Goal: Task Accomplishment & Management: Complete application form

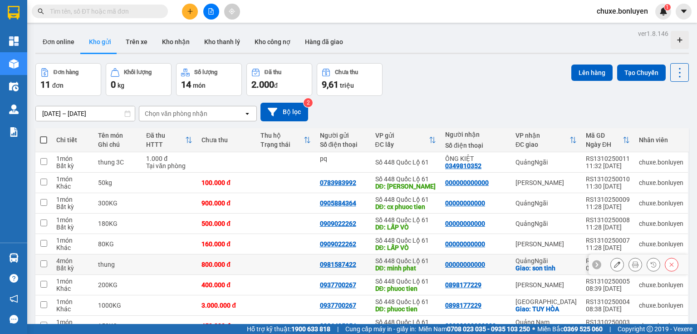
scroll to position [89, 0]
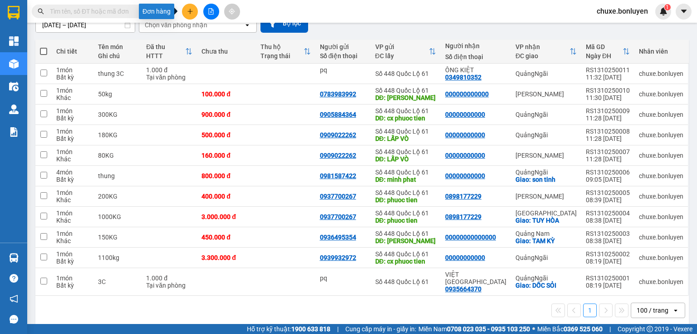
click at [188, 10] on icon "plus" at bounding box center [190, 11] width 6 height 6
click at [214, 39] on div "Tạo đơn hàng" at bounding box center [221, 33] width 68 height 17
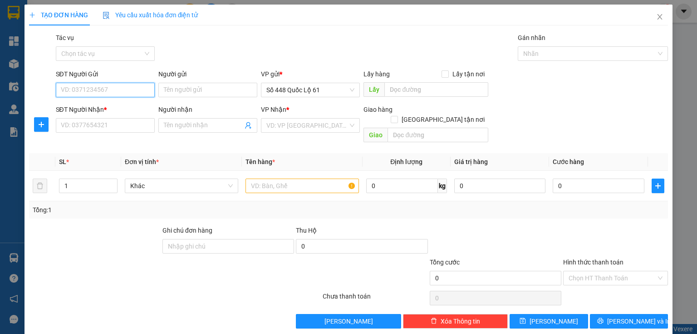
click at [113, 94] on input "SĐT Người Gửi" at bounding box center [105, 90] width 99 height 15
click at [98, 108] on div "0977969527" at bounding box center [104, 108] width 87 height 10
type input "0977969527"
type input "[PERSON_NAME]"
type input "0000000000"
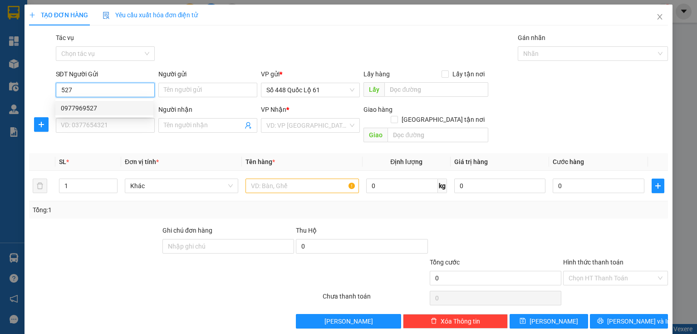
type input "EN VŨ MẬP"
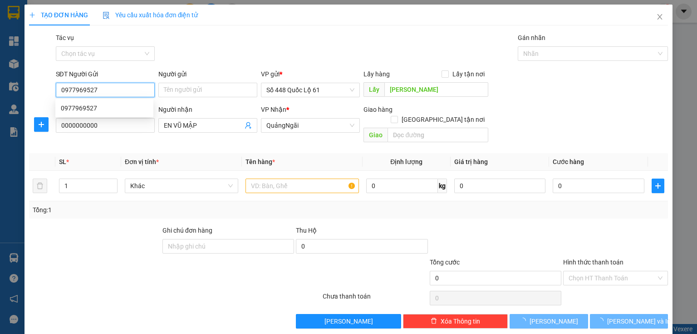
type input "150.000"
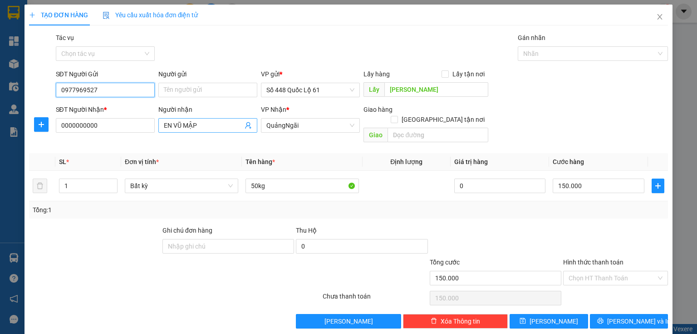
type input "0977969527"
click at [222, 127] on input "EN VŨ MẬP" at bounding box center [203, 125] width 79 height 10
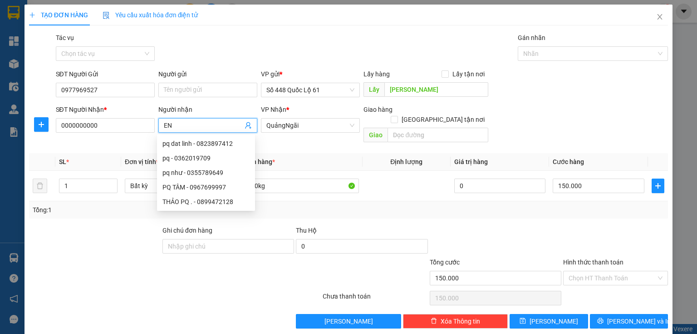
type input "E"
click at [326, 54] on div "Gói vận chuyển * Tiêu chuẩn Tác vụ Chọn tác vụ Gán nhãn Nhãn" at bounding box center [362, 49] width 616 height 32
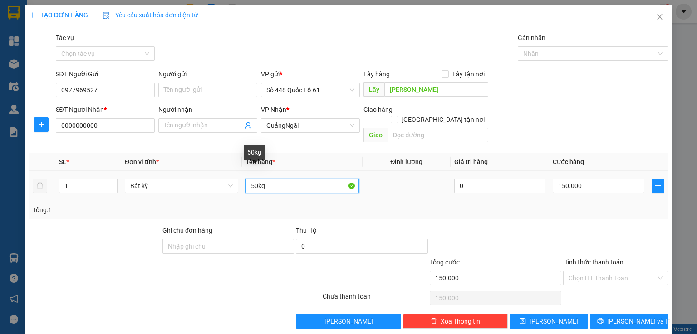
click at [249, 178] on input "50kg" at bounding box center [302, 185] width 113 height 15
type input "150kg"
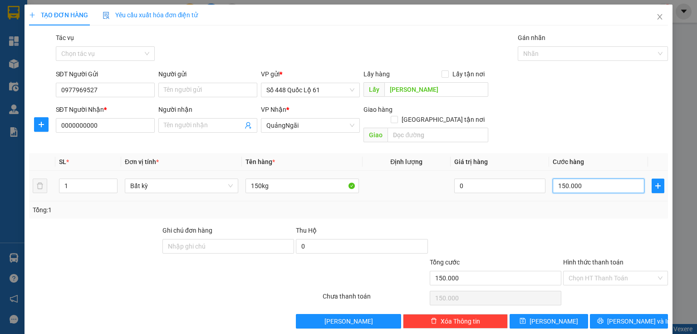
click at [592, 180] on input "150.000" at bounding box center [599, 185] width 92 height 15
type input "0"
type input "4"
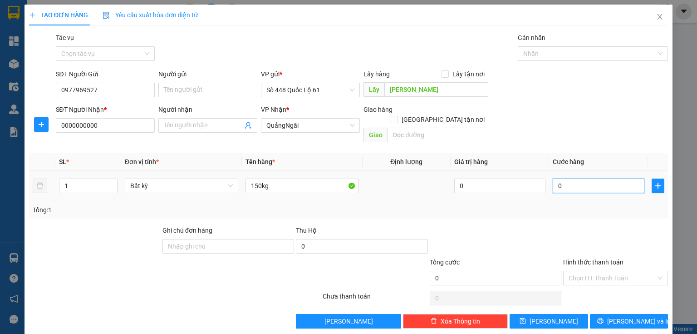
type input "4"
type input "04"
type input "45"
type input "045"
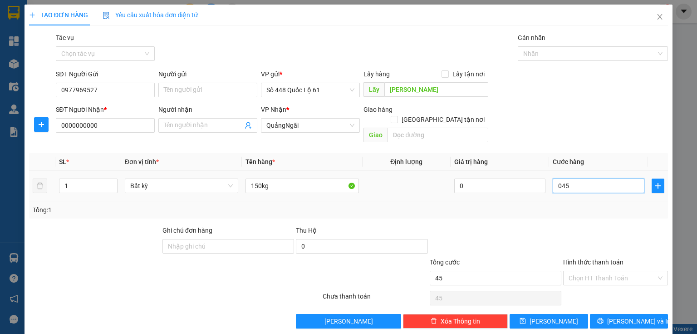
type input "450"
type input "0.450"
type input "450.000"
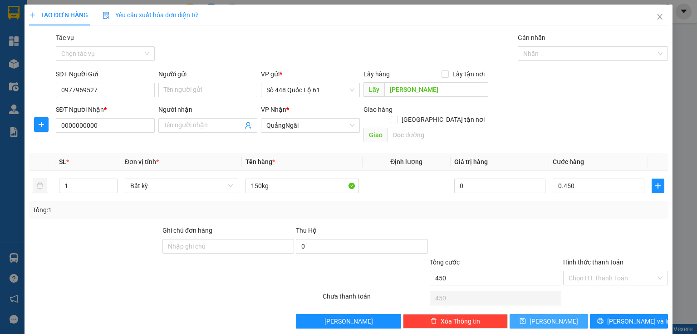
type input "450.000"
click at [566, 314] on button "[PERSON_NAME]" at bounding box center [549, 321] width 79 height 15
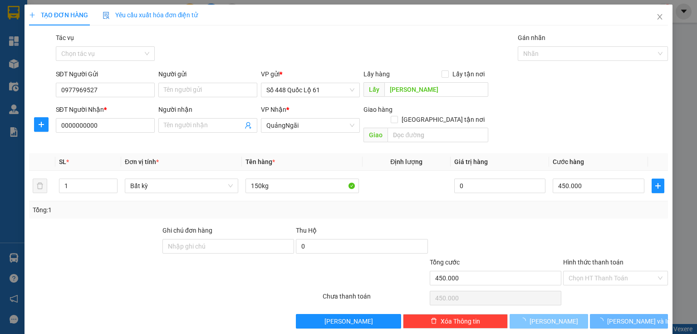
type input "0"
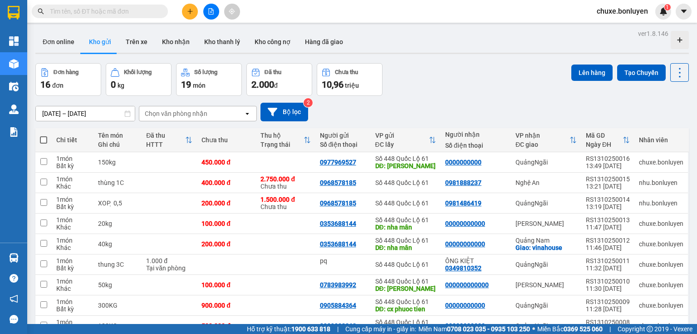
click at [182, 15] on span at bounding box center [190, 12] width 16 height 16
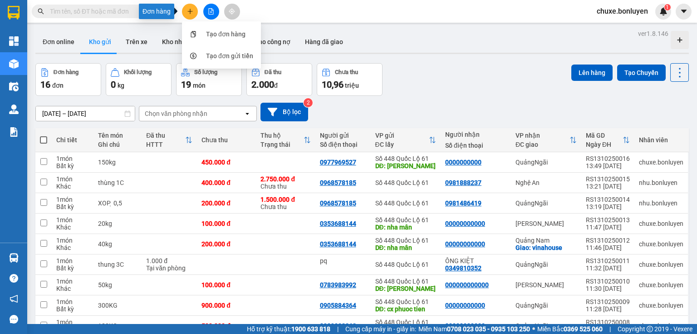
drag, startPoint x: 192, startPoint y: 18, endPoint x: 196, endPoint y: 26, distance: 9.4
click at [192, 19] on span at bounding box center [190, 12] width 16 height 16
click at [185, 7] on button at bounding box center [190, 12] width 16 height 16
click at [215, 36] on div "Tạo đơn hàng" at bounding box center [225, 34] width 39 height 10
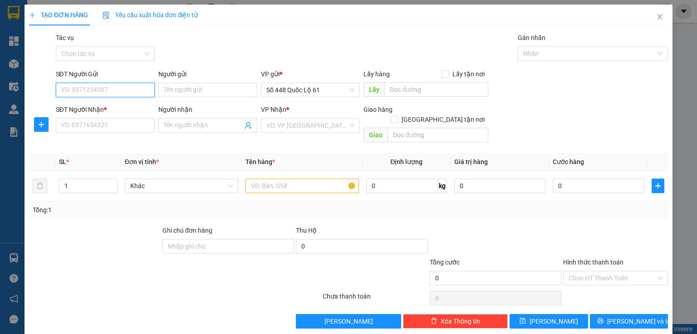
click at [133, 91] on input "SĐT Người Gửi" at bounding box center [105, 90] width 99 height 15
click at [74, 108] on div "0933112521" at bounding box center [104, 108] width 87 height 10
type input "0933112521"
type input "SADEC"
type input "0000000000"
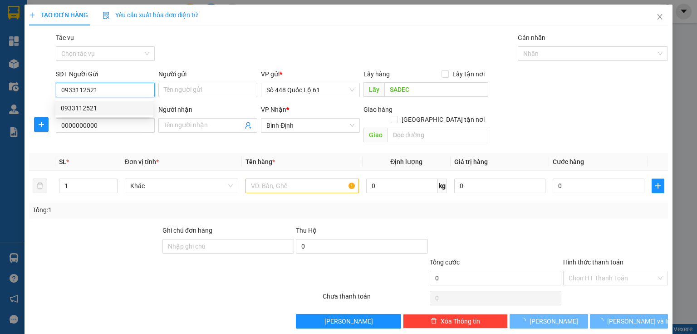
type input "200.000"
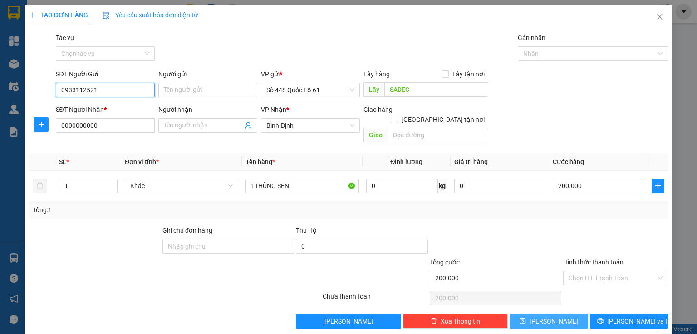
type input "0933112521"
click at [552, 316] on span "[PERSON_NAME]" at bounding box center [554, 321] width 49 height 10
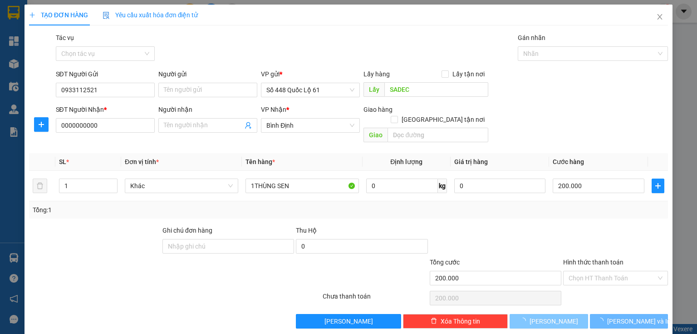
type input "0"
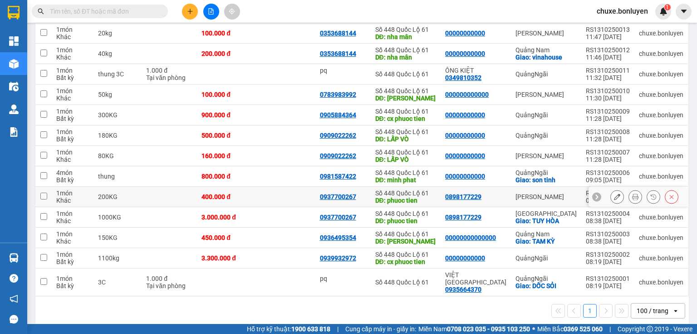
scroll to position [138, 0]
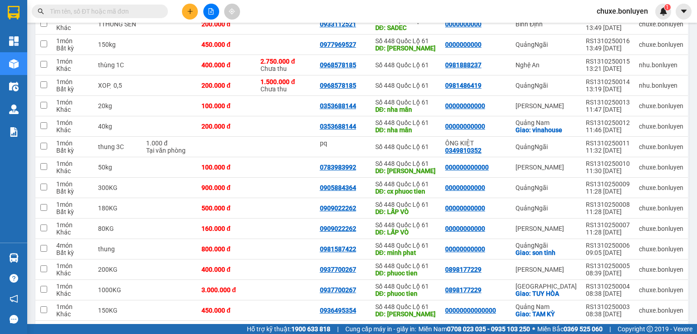
drag, startPoint x: 198, startPoint y: 11, endPoint x: 192, endPoint y: 13, distance: 6.6
click at [197, 12] on span at bounding box center [190, 12] width 16 height 16
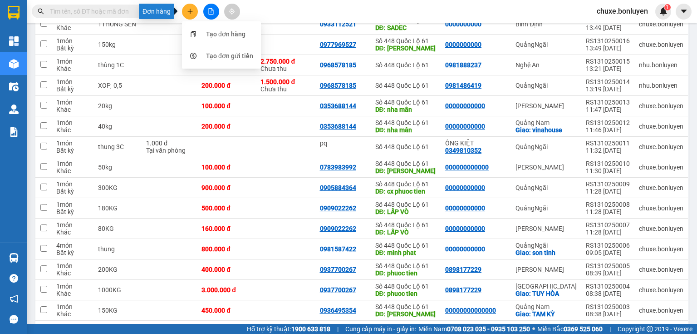
click at [192, 13] on icon "plus" at bounding box center [190, 11] width 6 height 6
drag, startPoint x: 194, startPoint y: 15, endPoint x: 198, endPoint y: 27, distance: 12.9
click at [193, 15] on button at bounding box center [190, 12] width 16 height 16
click at [207, 33] on div "Tạo đơn hàng" at bounding box center [225, 34] width 39 height 10
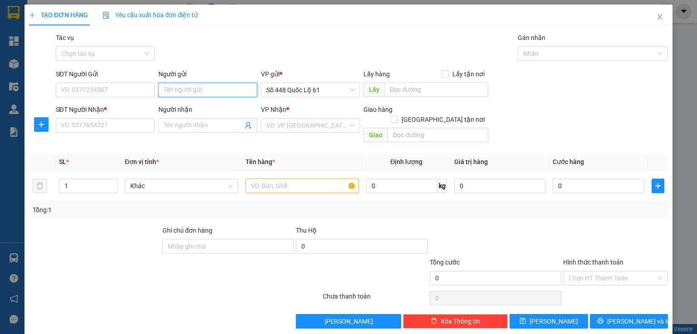
click at [174, 89] on input "Người gửi" at bounding box center [207, 90] width 99 height 15
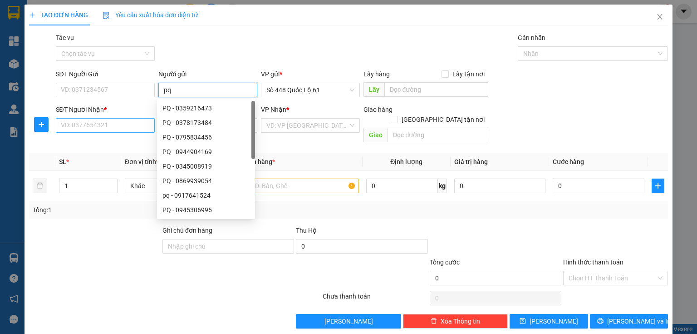
type input "pq"
click at [112, 123] on input "SĐT Người Nhận *" at bounding box center [105, 125] width 99 height 15
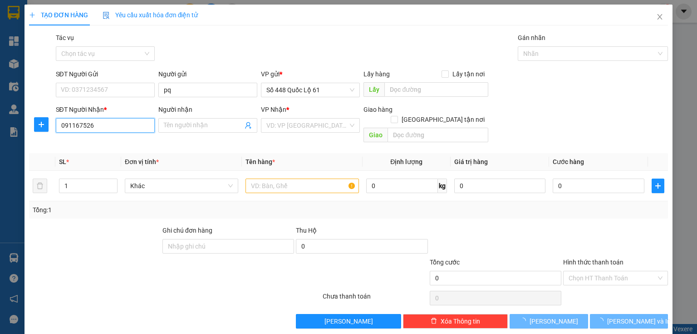
type input "0911675268"
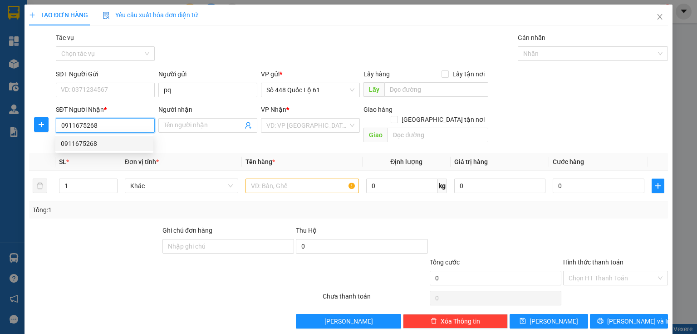
click at [96, 143] on div "0911675268" at bounding box center [104, 143] width 87 height 10
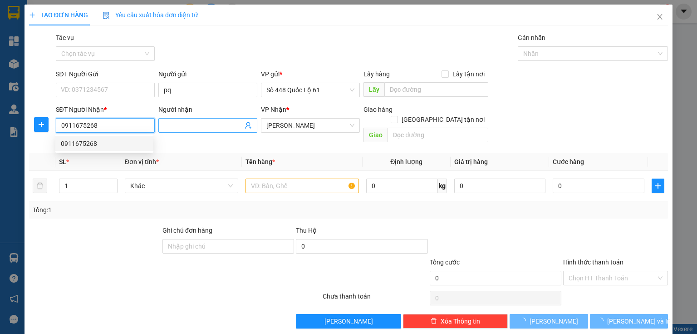
type input "1.000"
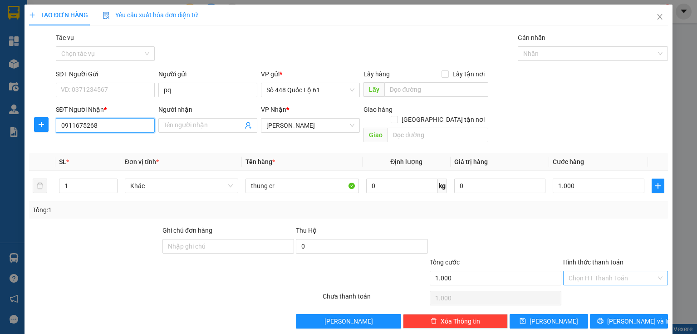
type input "0911675268"
click at [577, 271] on input "Hình thức thanh toán" at bounding box center [613, 278] width 88 height 14
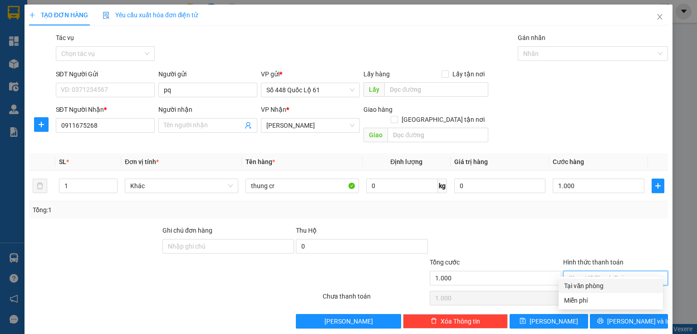
drag, startPoint x: 579, startPoint y: 278, endPoint x: 559, endPoint y: 299, distance: 28.6
click at [579, 279] on div "Tại văn phòng" at bounding box center [611, 285] width 104 height 15
type input "0"
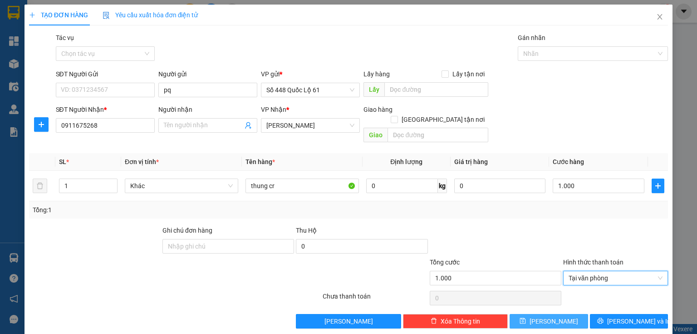
click at [548, 316] on span "[PERSON_NAME]" at bounding box center [554, 321] width 49 height 10
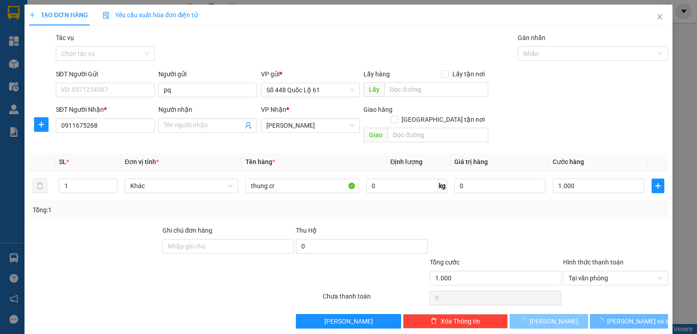
type input "0"
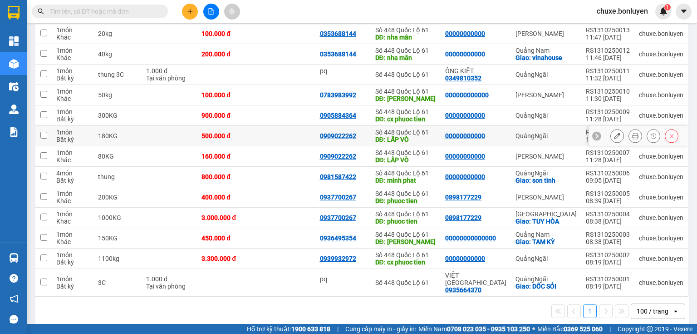
scroll to position [158, 0]
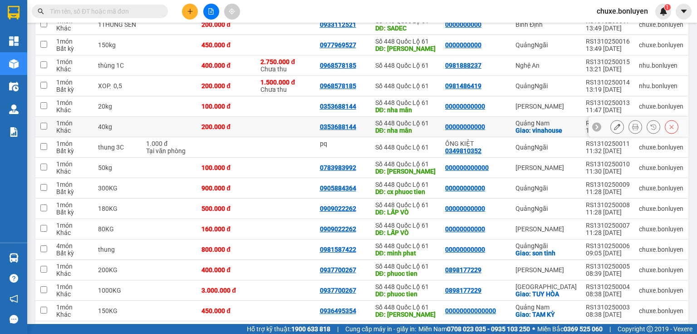
click at [300, 125] on td at bounding box center [285, 127] width 59 height 20
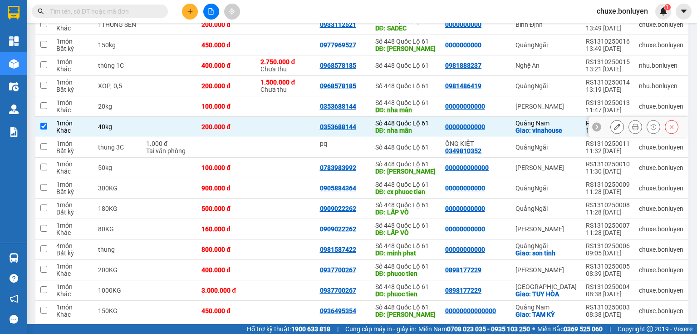
click at [291, 122] on td at bounding box center [285, 127] width 59 height 20
checkbox input "false"
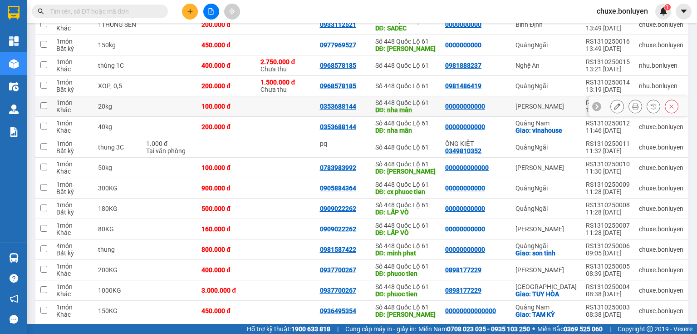
click at [299, 105] on td at bounding box center [285, 106] width 59 height 20
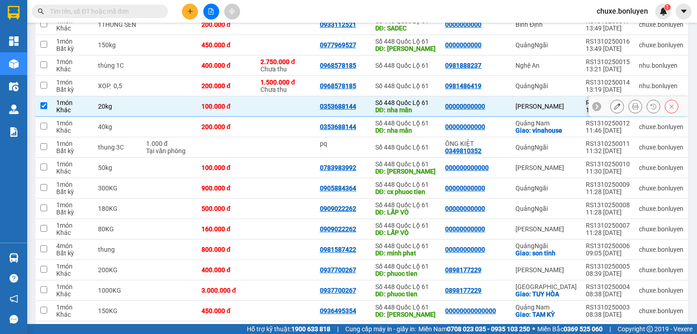
click at [296, 98] on td at bounding box center [285, 106] width 59 height 20
checkbox input "false"
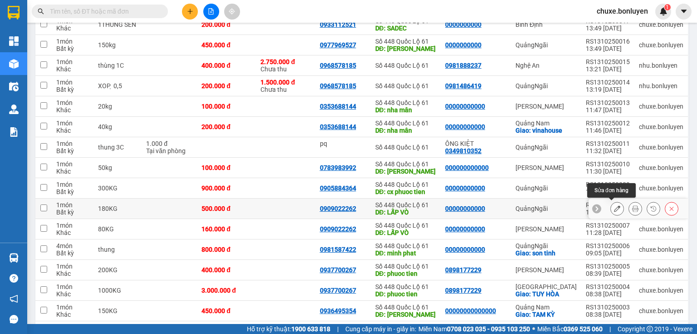
click at [614, 208] on icon at bounding box center [617, 208] width 6 height 6
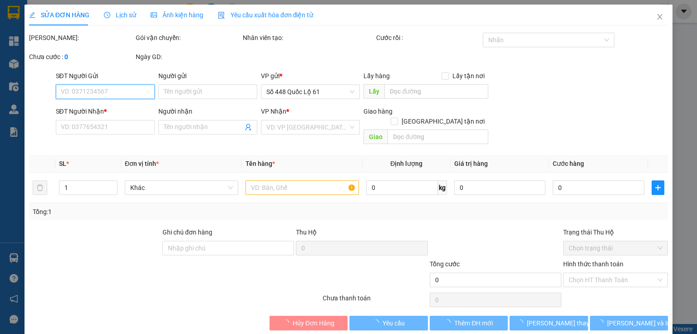
type input "0909022262"
type input "LẤP VÒ"
type input "00000000000"
type input "500.000"
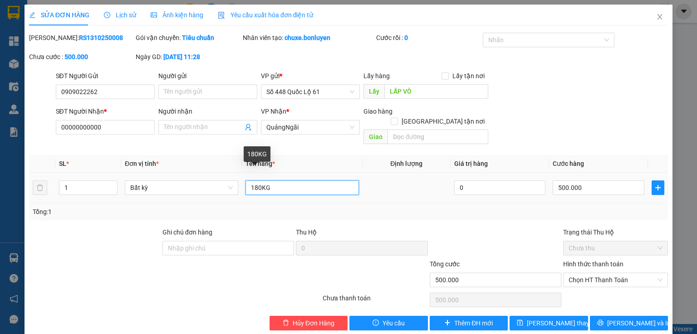
click at [256, 180] on input "180KG" at bounding box center [302, 187] width 113 height 15
type input "300KG"
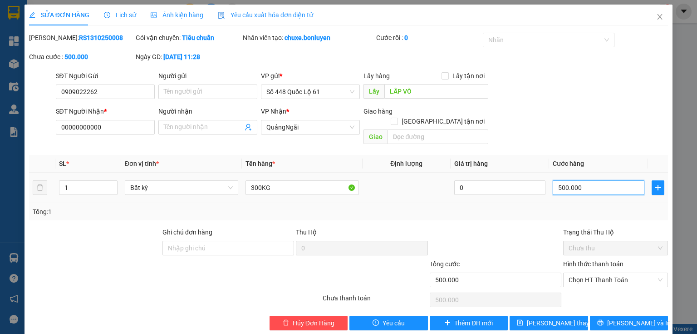
click at [614, 180] on input "500.000" at bounding box center [599, 187] width 92 height 15
type input "0"
type input "9"
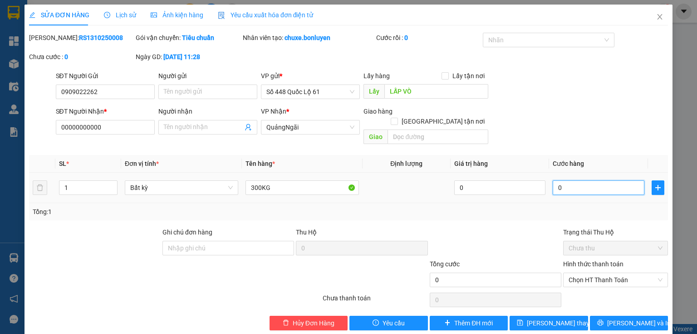
type input "9"
type input "09"
type input "90"
type input "090"
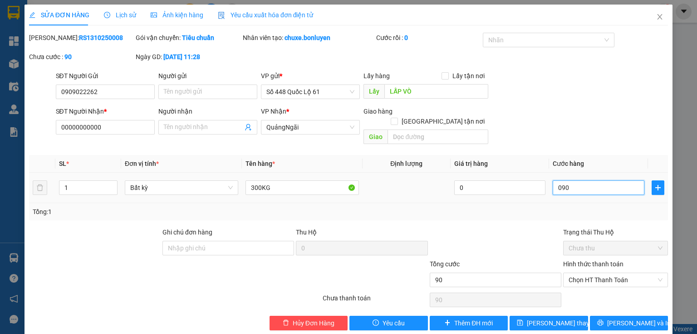
type input "900"
type input "0.900"
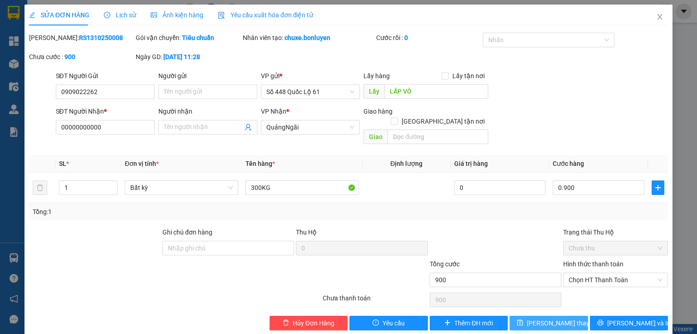
type input "900.000"
click at [567, 318] on span "[PERSON_NAME] thay đổi" at bounding box center [563, 323] width 73 height 10
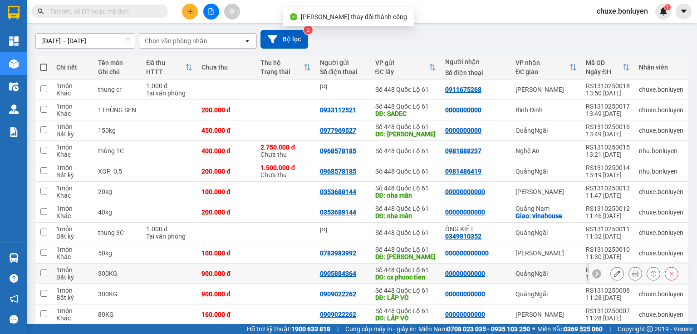
scroll to position [109, 0]
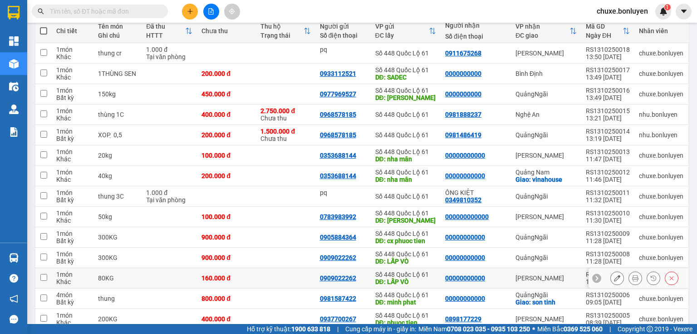
click at [315, 274] on td at bounding box center [285, 278] width 59 height 20
checkbox input "true"
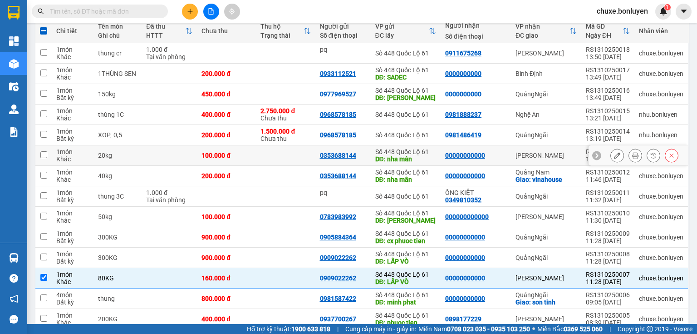
click at [311, 155] on td at bounding box center [285, 155] width 59 height 20
checkbox input "true"
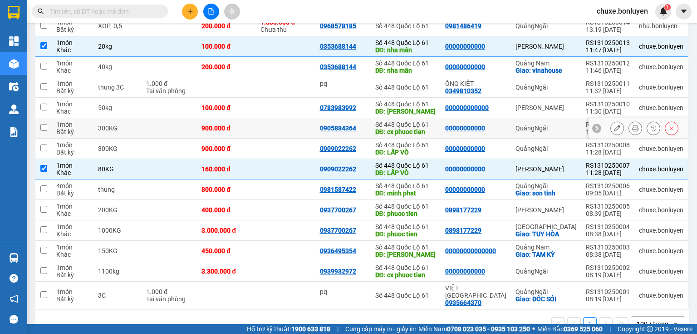
scroll to position [231, 0]
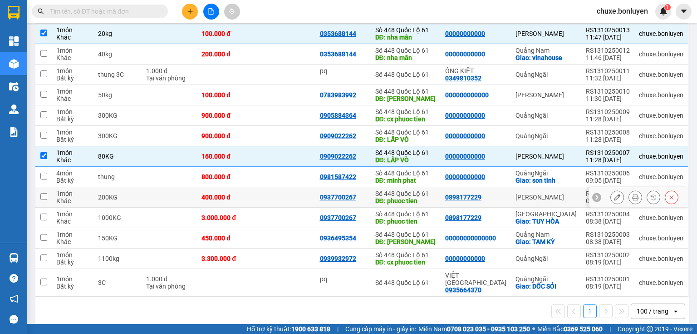
click at [301, 194] on td at bounding box center [285, 197] width 59 height 20
checkbox input "true"
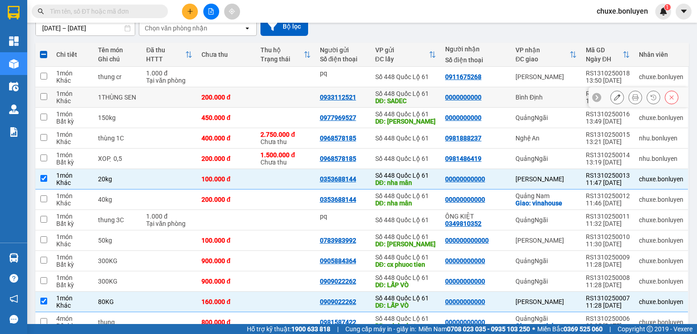
scroll to position [0, 0]
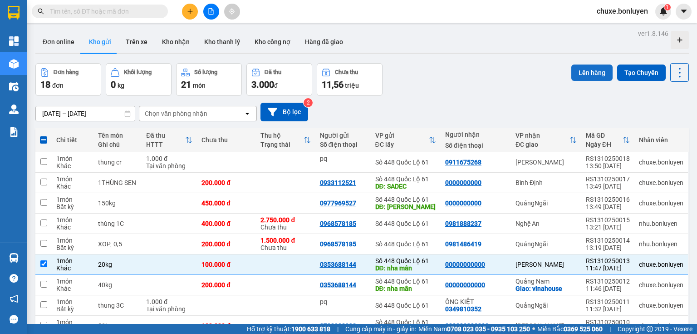
click at [583, 71] on button "Lên hàng" at bounding box center [592, 72] width 41 height 16
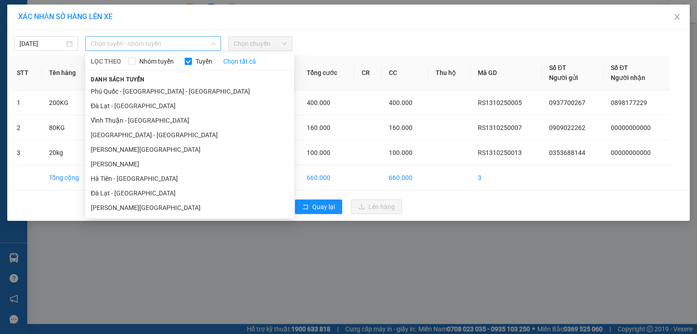
click at [174, 42] on span "Chọn tuyến - nhóm tuyến" at bounding box center [153, 44] width 125 height 14
click at [138, 166] on li "[PERSON_NAME]" at bounding box center [189, 164] width 209 height 15
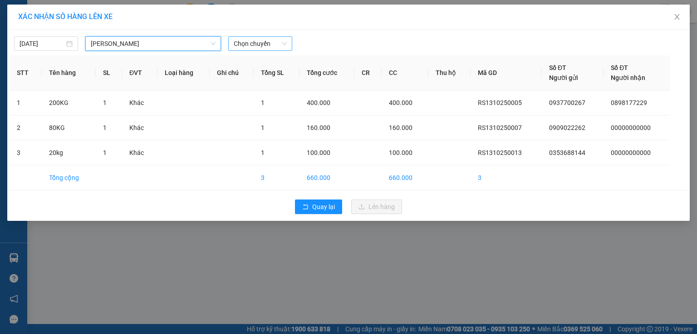
click at [274, 39] on span "Chọn chuyến" at bounding box center [260, 44] width 53 height 14
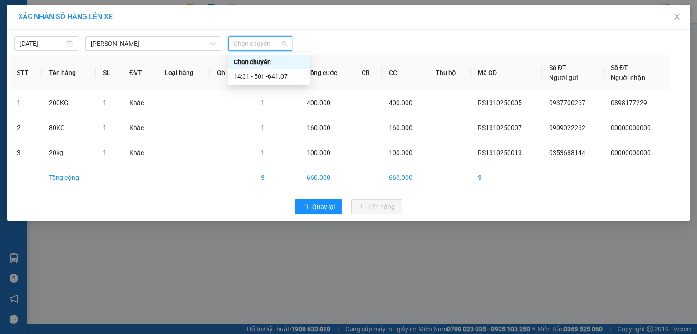
click at [271, 74] on div "14:31 - 50H-641.07" at bounding box center [269, 76] width 71 height 10
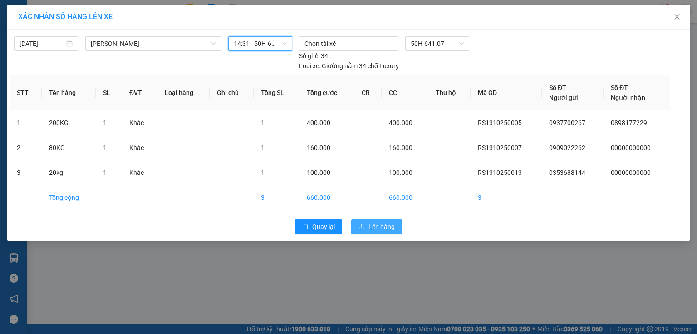
click at [382, 222] on span "Lên hàng" at bounding box center [382, 227] width 26 height 10
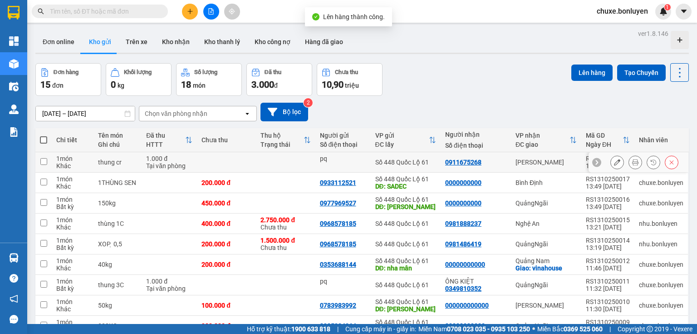
scroll to position [73, 0]
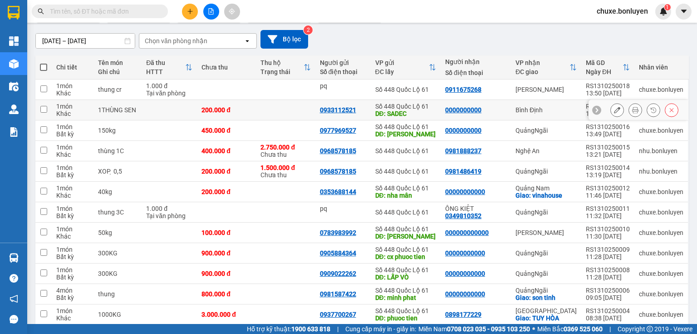
click at [301, 108] on td at bounding box center [285, 110] width 59 height 20
checkbox input "true"
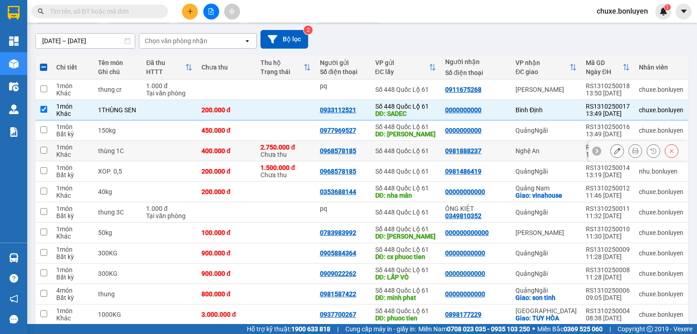
scroll to position [145, 0]
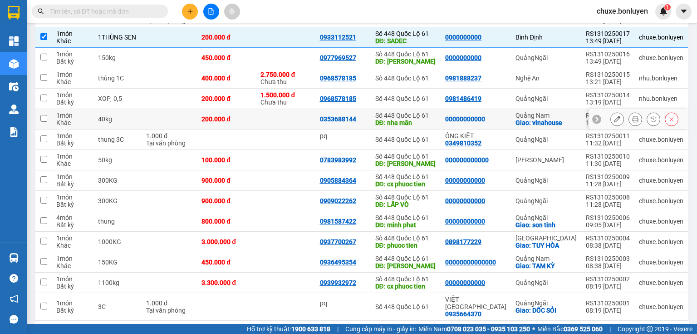
click at [303, 117] on td at bounding box center [285, 119] width 59 height 20
checkbox input "true"
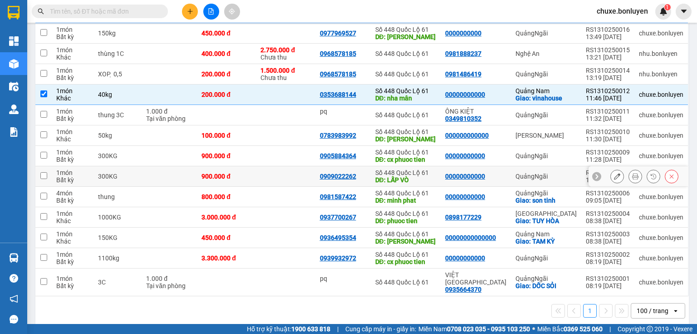
scroll to position [97, 0]
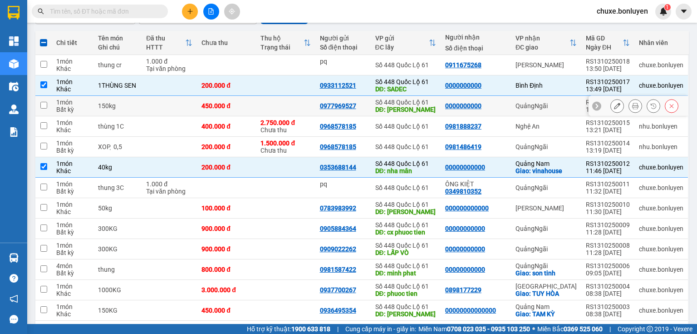
click at [300, 105] on td at bounding box center [285, 106] width 59 height 20
checkbox input "true"
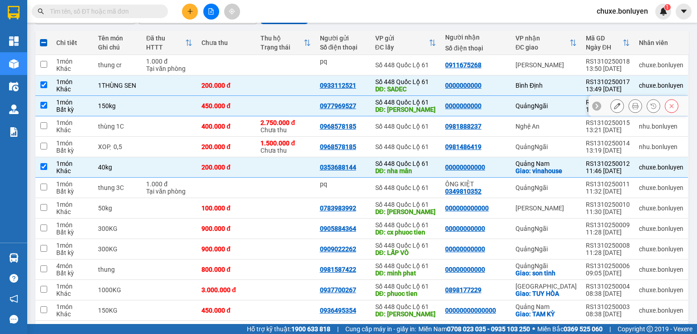
scroll to position [170, 0]
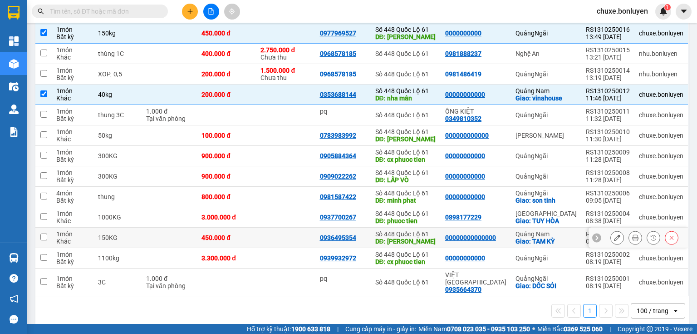
click at [300, 243] on td at bounding box center [285, 237] width 59 height 20
checkbox input "true"
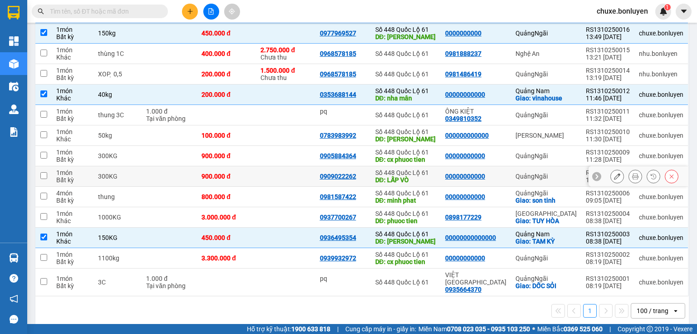
click at [285, 169] on td at bounding box center [285, 176] width 59 height 20
checkbox input "true"
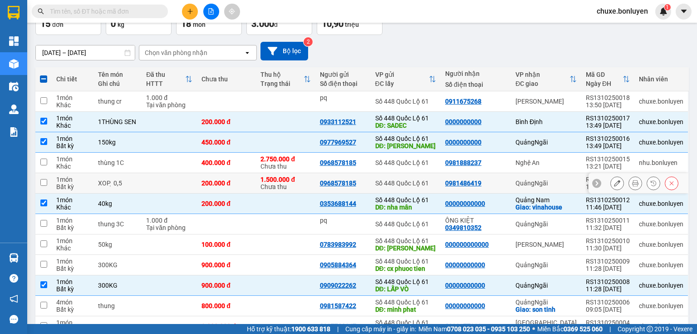
scroll to position [0, 0]
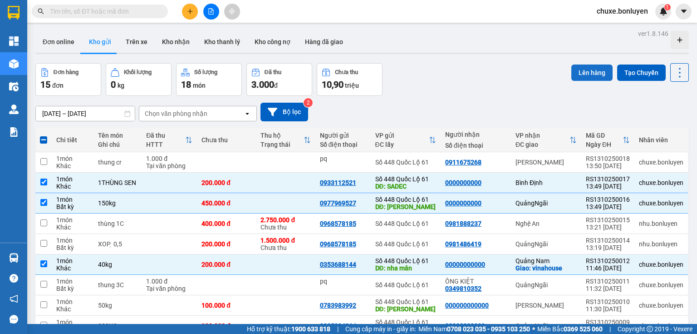
click at [590, 74] on button "Lên hàng" at bounding box center [592, 72] width 41 height 16
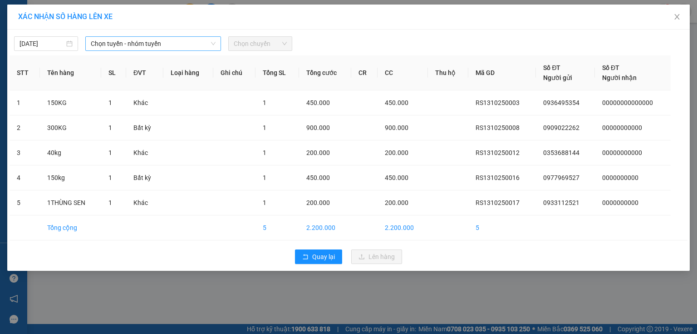
click at [196, 45] on span "Chọn tuyến - nhóm tuyến" at bounding box center [153, 44] width 125 height 14
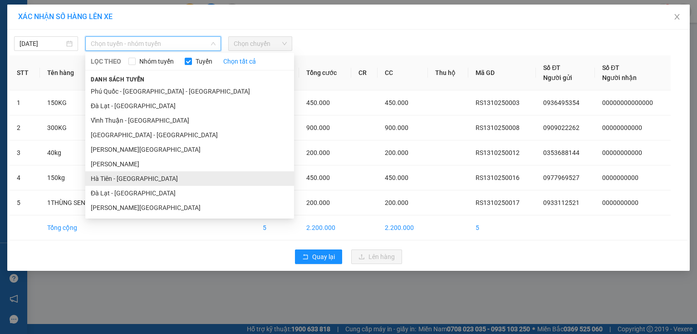
click at [157, 176] on li "Hà Tiên - [GEOGRAPHIC_DATA]" at bounding box center [189, 178] width 209 height 15
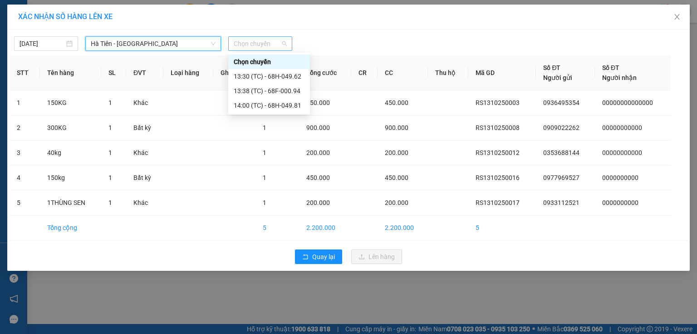
click at [282, 46] on span "Chọn chuyến" at bounding box center [260, 44] width 53 height 14
click at [291, 93] on div "13:38 (TC) - 68F-000.94" at bounding box center [269, 91] width 71 height 10
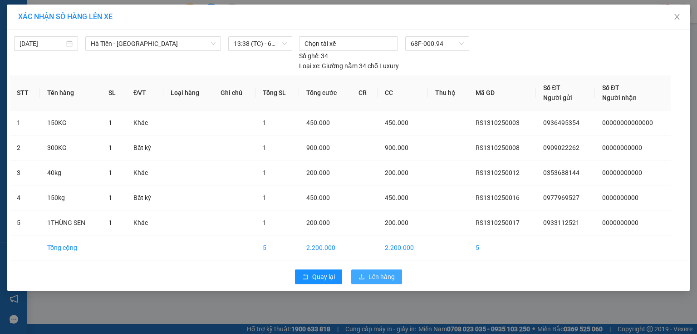
click at [373, 271] on span "Lên hàng" at bounding box center [382, 276] width 26 height 10
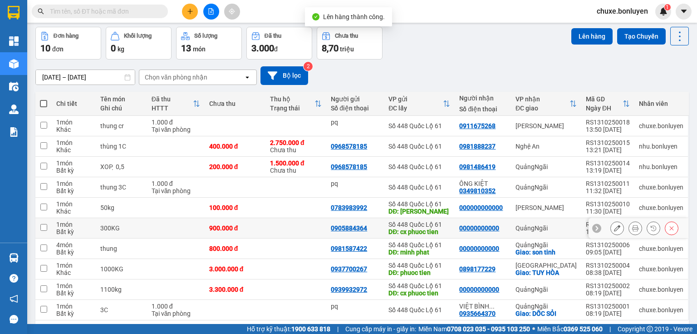
scroll to position [68, 0]
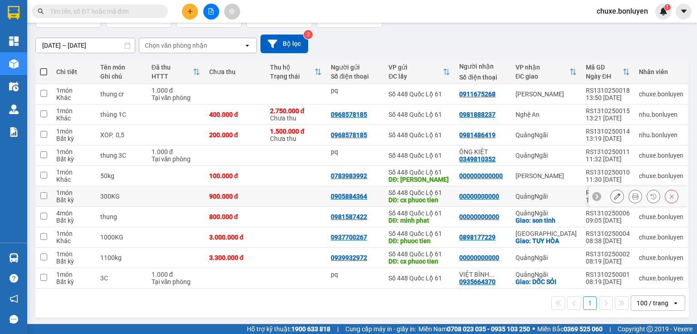
click at [278, 191] on td at bounding box center [296, 196] width 61 height 20
checkbox input "true"
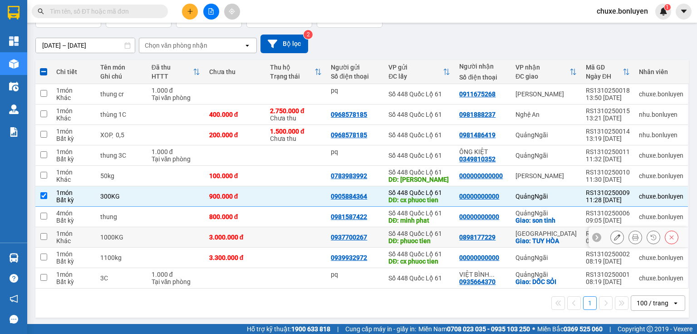
click at [296, 231] on td at bounding box center [296, 237] width 61 height 20
checkbox input "true"
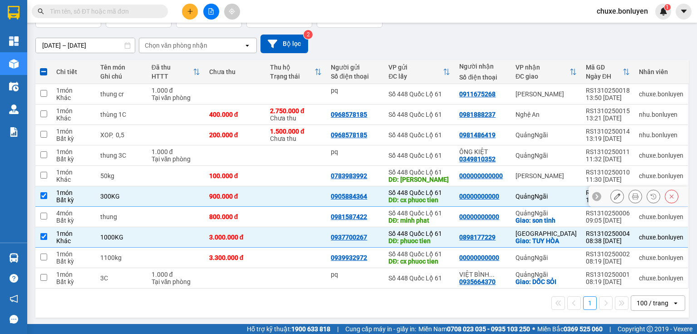
click at [314, 192] on td at bounding box center [296, 196] width 61 height 20
checkbox input "false"
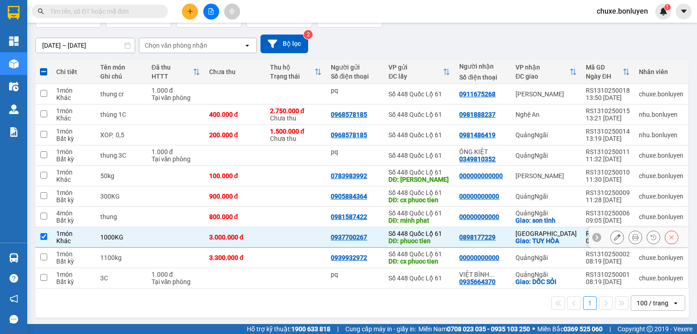
click at [295, 230] on td at bounding box center [296, 237] width 61 height 20
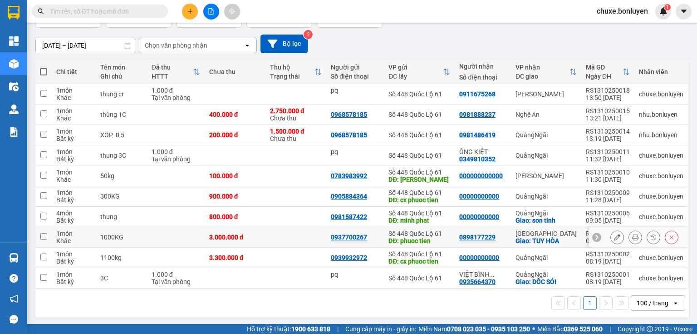
click at [297, 237] on td at bounding box center [296, 237] width 61 height 20
checkbox input "true"
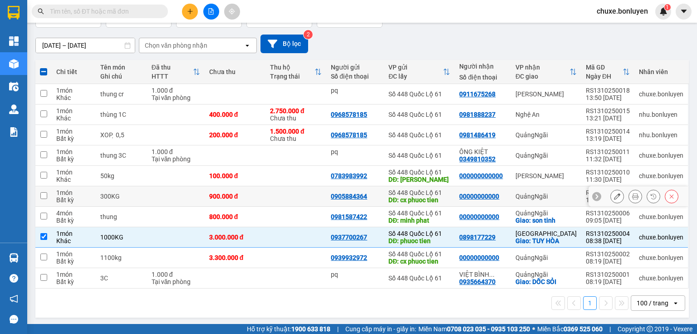
click at [297, 192] on td at bounding box center [296, 196] width 61 height 20
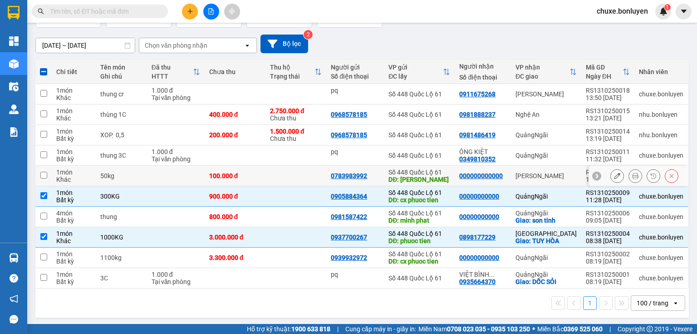
scroll to position [0, 0]
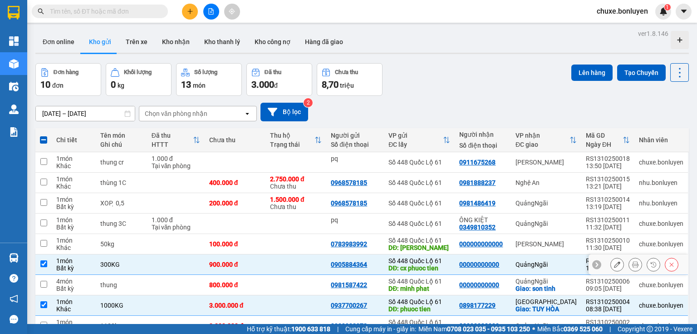
click at [282, 265] on td at bounding box center [296, 264] width 61 height 20
checkbox input "false"
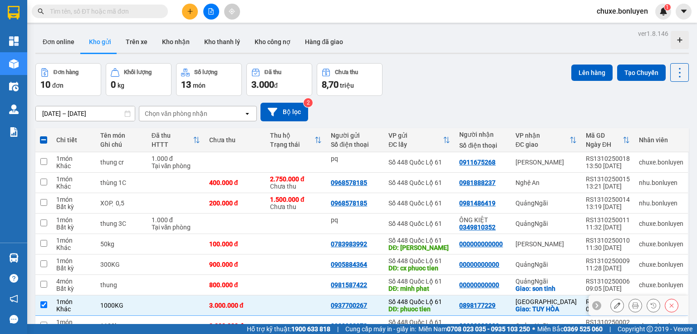
click at [273, 304] on td at bounding box center [296, 305] width 61 height 20
checkbox input "false"
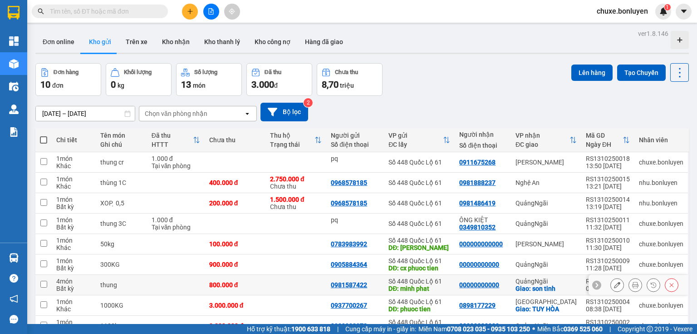
click at [289, 283] on td at bounding box center [296, 285] width 61 height 20
checkbox input "true"
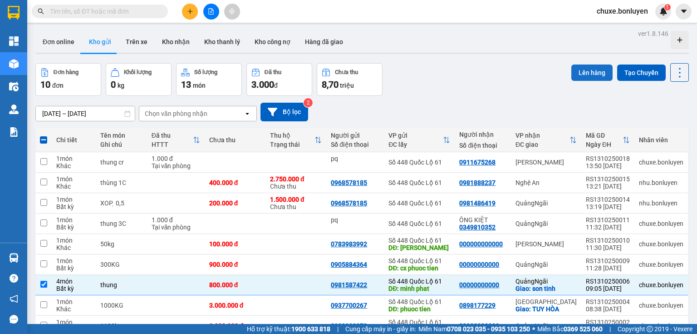
click at [575, 77] on button "Lên hàng" at bounding box center [592, 72] width 41 height 16
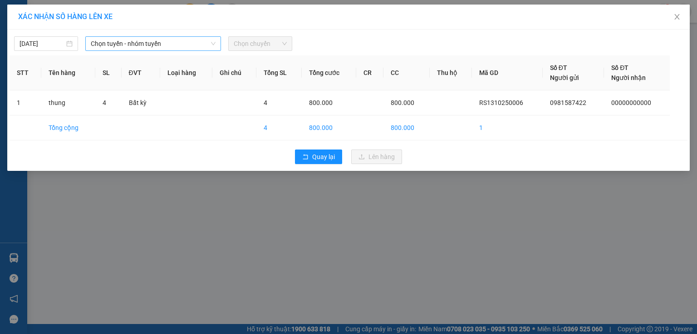
click at [180, 40] on span "Chọn tuyến - nhóm tuyến" at bounding box center [153, 44] width 125 height 14
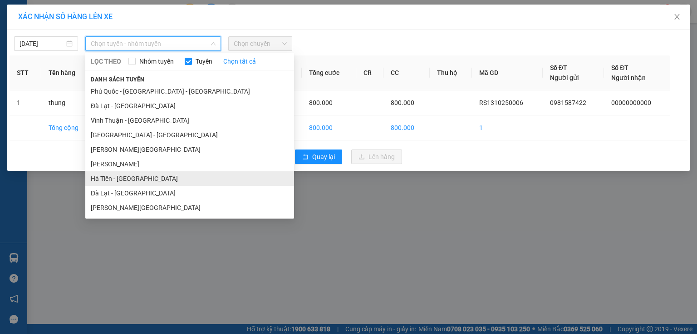
click at [147, 175] on li "Hà Tiên - [GEOGRAPHIC_DATA]" at bounding box center [189, 178] width 209 height 15
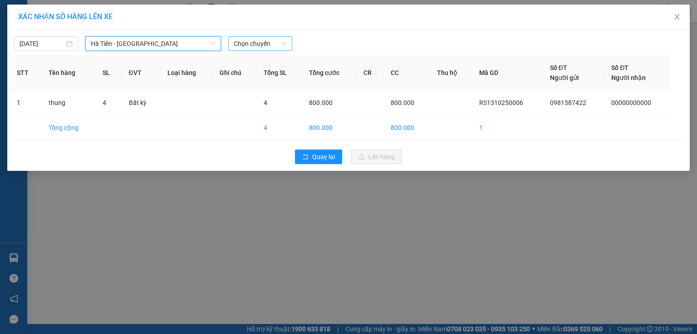
click at [245, 43] on span "Chọn chuyến" at bounding box center [260, 44] width 53 height 14
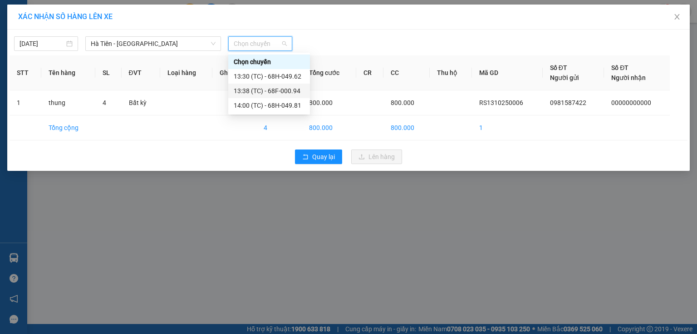
click at [286, 94] on div "13:38 (TC) - 68F-000.94" at bounding box center [269, 91] width 71 height 10
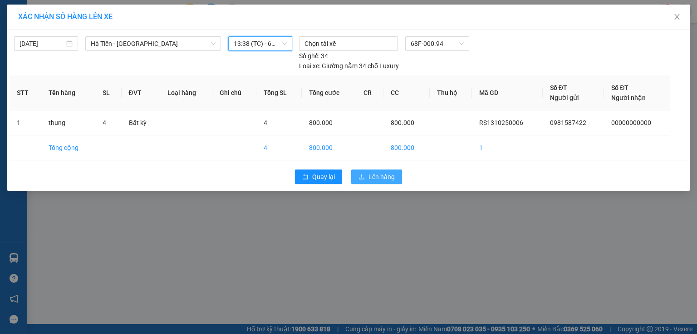
click at [382, 172] on span "Lên hàng" at bounding box center [382, 177] width 26 height 10
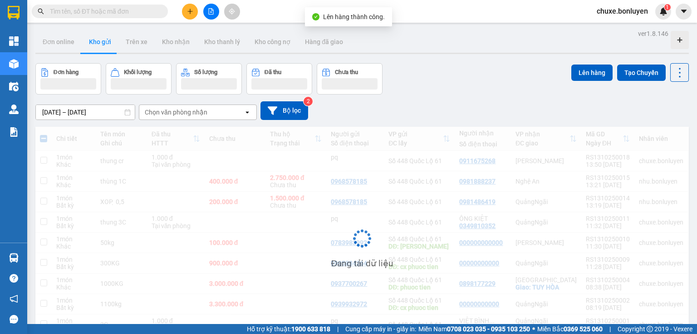
scroll to position [48, 0]
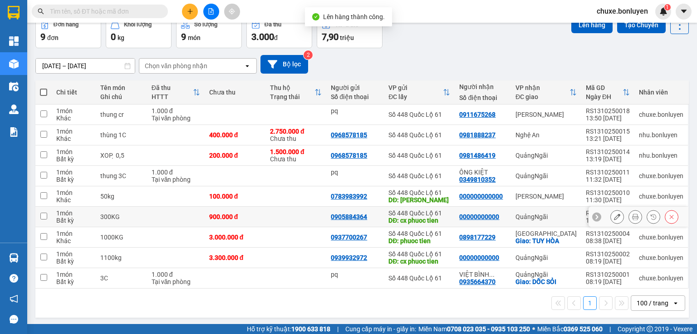
click at [316, 212] on td at bounding box center [296, 217] width 61 height 20
checkbox input "true"
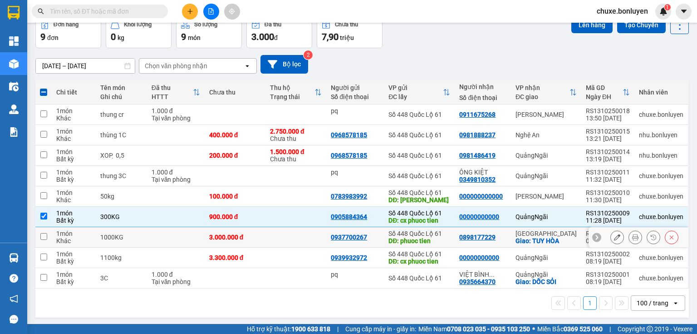
click at [309, 233] on td at bounding box center [296, 237] width 61 height 20
checkbox input "true"
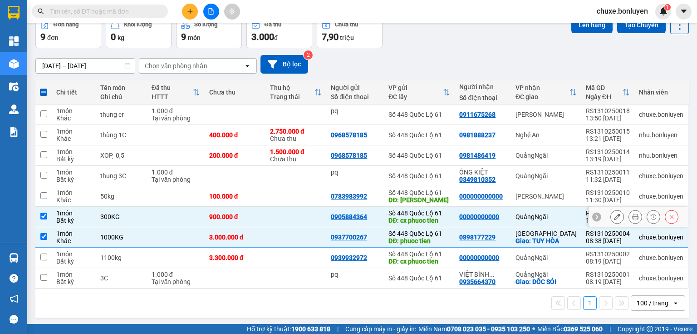
scroll to position [0, 0]
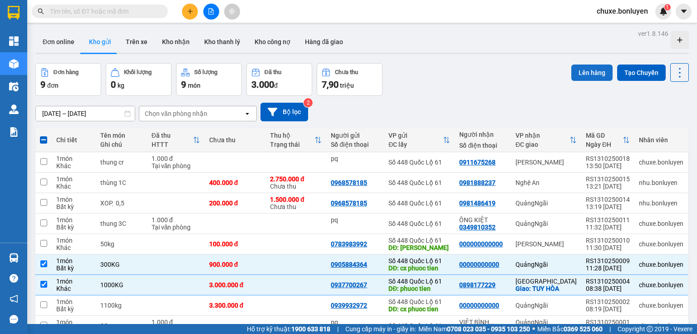
click at [580, 70] on button "Lên hàng" at bounding box center [592, 72] width 41 height 16
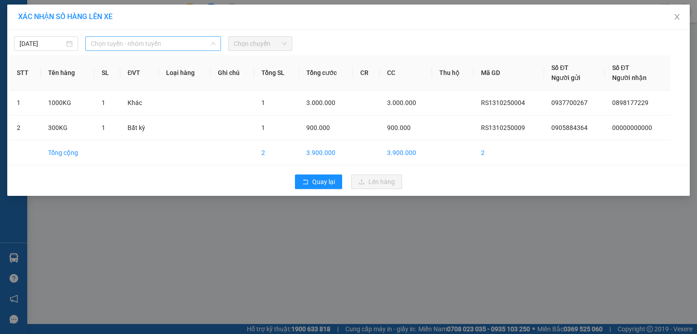
click at [176, 39] on span "Chọn tuyến - nhóm tuyến" at bounding box center [153, 44] width 125 height 14
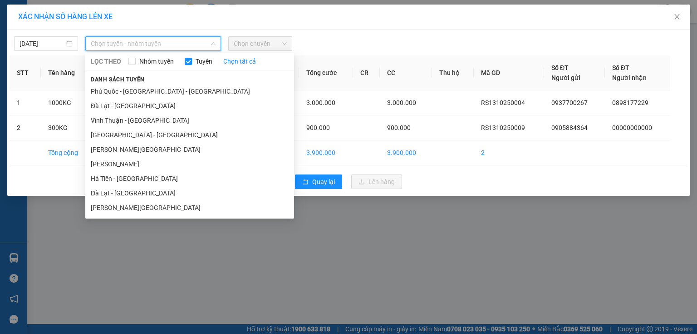
drag, startPoint x: 145, startPoint y: 177, endPoint x: 148, endPoint y: 173, distance: 4.8
click at [145, 176] on li "Hà Tiên - [GEOGRAPHIC_DATA]" at bounding box center [189, 178] width 209 height 15
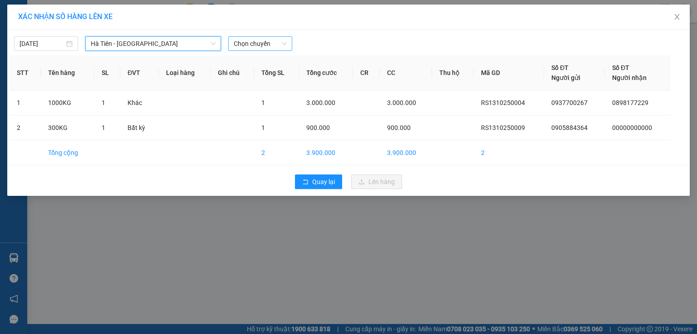
click at [261, 38] on span "Chọn chuyến" at bounding box center [260, 44] width 53 height 14
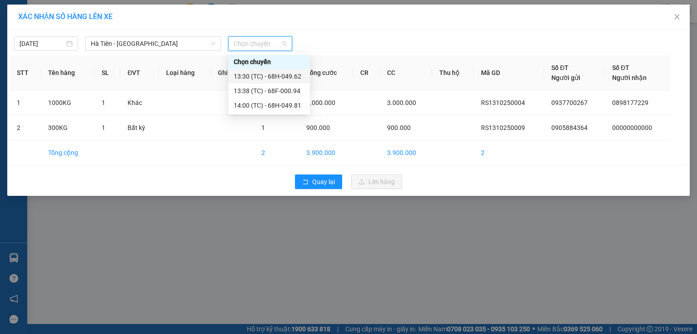
click at [291, 74] on div "13:30 (TC) - 68H-049.62" at bounding box center [269, 76] width 71 height 10
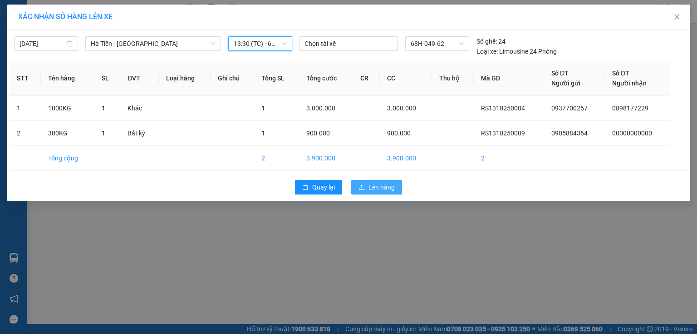
click at [362, 184] on icon "upload" at bounding box center [362, 187] width 6 height 6
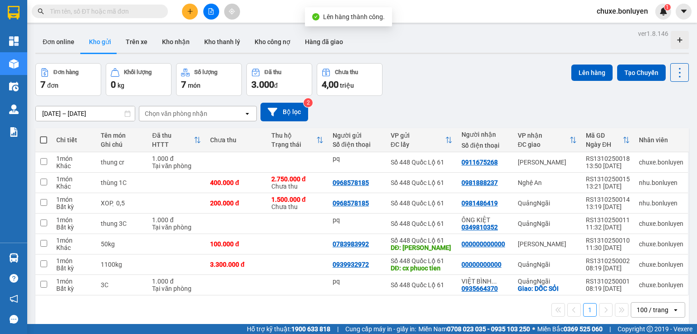
scroll to position [42, 0]
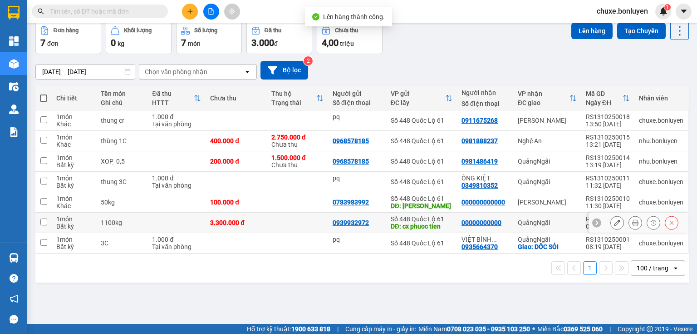
drag, startPoint x: 291, startPoint y: 221, endPoint x: 289, endPoint y: 208, distance: 12.5
click at [291, 220] on td at bounding box center [297, 222] width 61 height 20
checkbox input "true"
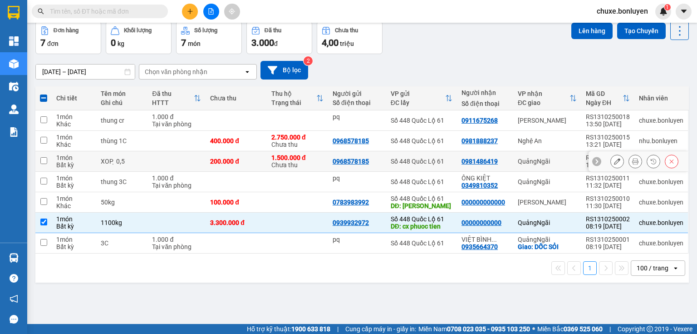
scroll to position [0, 0]
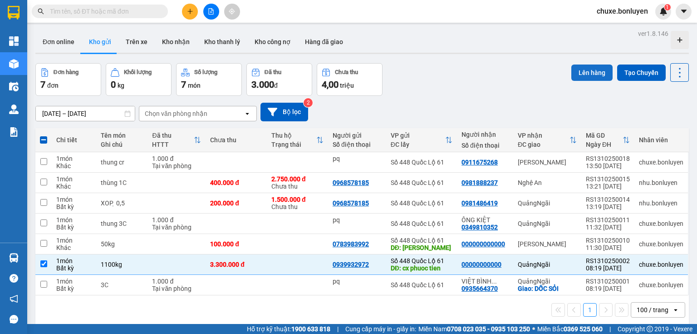
click at [594, 76] on button "Lên hàng" at bounding box center [592, 72] width 41 height 16
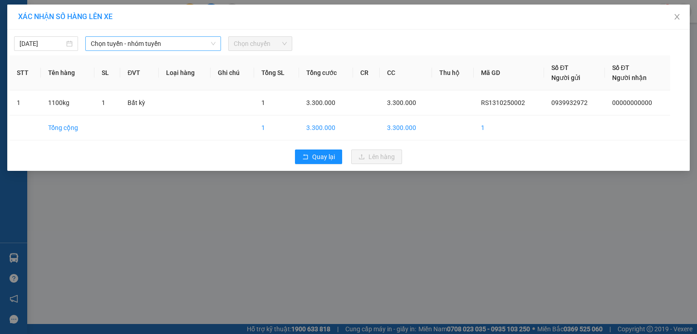
click at [189, 44] on span "Chọn tuyến - nhóm tuyến" at bounding box center [153, 44] width 125 height 14
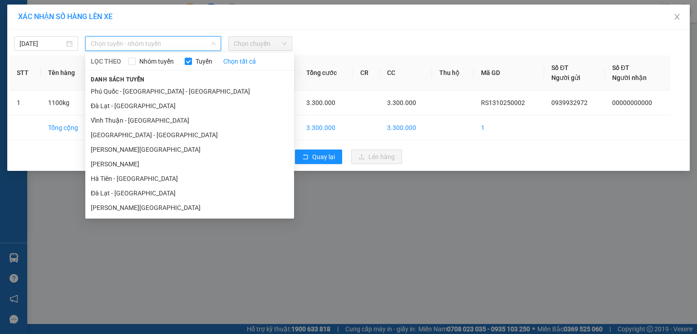
drag, startPoint x: 144, startPoint y: 180, endPoint x: 170, endPoint y: 141, distance: 46.5
click at [144, 179] on li "Hà Tiên - [GEOGRAPHIC_DATA]" at bounding box center [189, 178] width 209 height 15
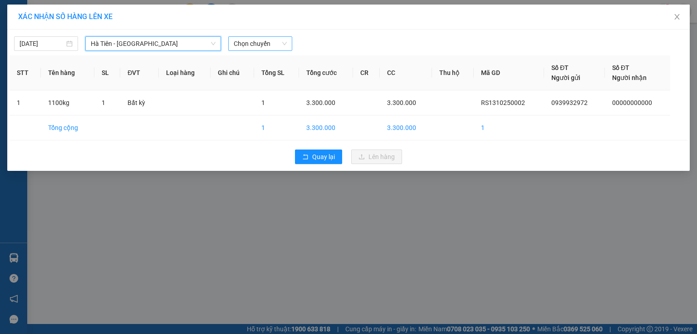
click at [242, 42] on span "Chọn chuyến" at bounding box center [260, 44] width 53 height 14
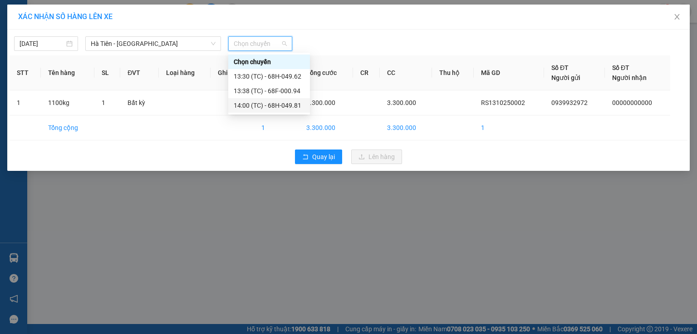
click at [286, 102] on div "14:00 (TC) - 68H-049.81" at bounding box center [269, 105] width 71 height 10
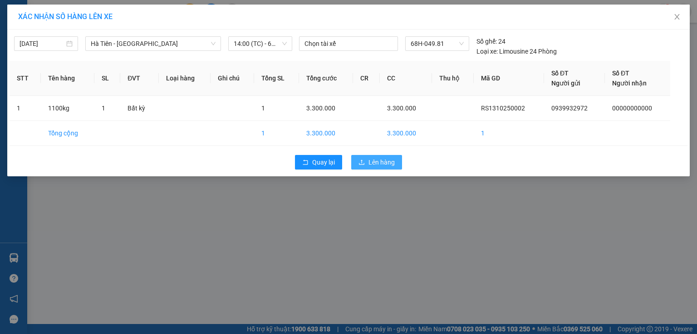
click at [374, 165] on span "Lên hàng" at bounding box center [382, 162] width 26 height 10
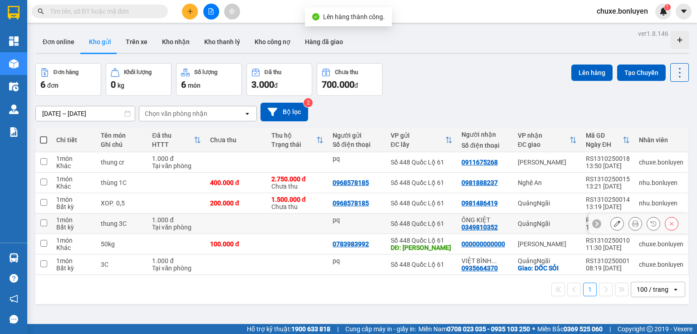
scroll to position [42, 0]
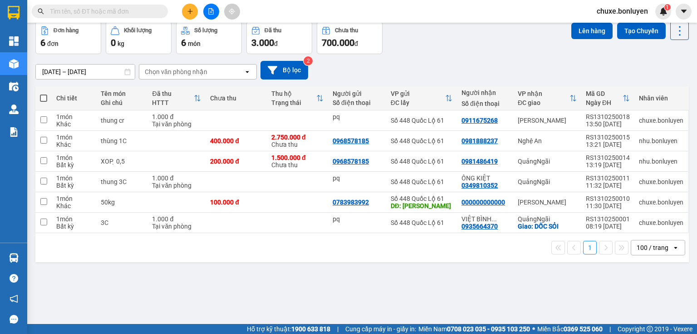
click at [181, 16] on div at bounding box center [211, 12] width 68 height 16
click at [187, 15] on button at bounding box center [190, 12] width 16 height 16
click at [210, 36] on div "Tạo đơn hàng" at bounding box center [225, 34] width 39 height 10
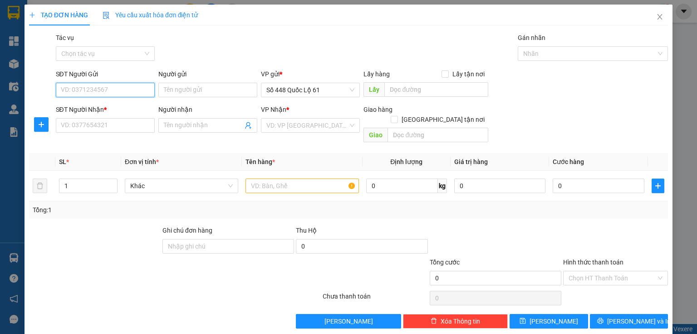
click at [114, 92] on input "SĐT Người Gửi" at bounding box center [105, 90] width 99 height 15
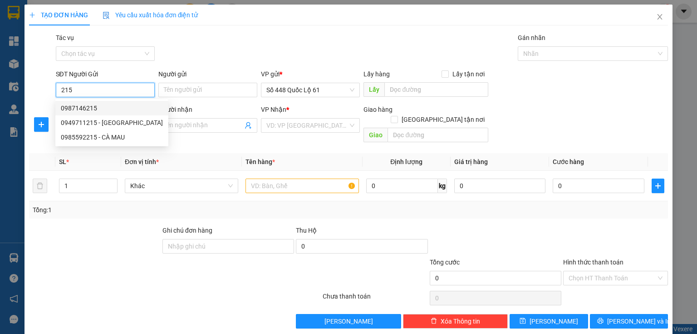
click at [107, 109] on div "0987146215" at bounding box center [112, 108] width 102 height 10
type input "0987146215"
type input "an hữu"
type input "0000000000000"
type input "HUY ĐN"
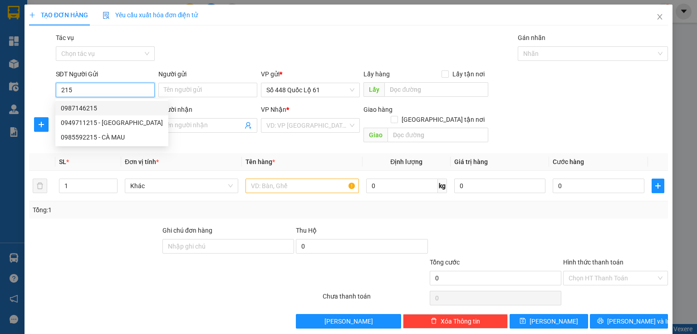
checkbox input "true"
type input "[GEOGRAPHIC_DATA]"
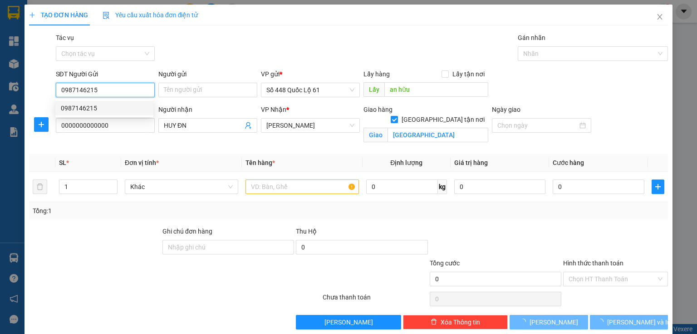
type input "1.000"
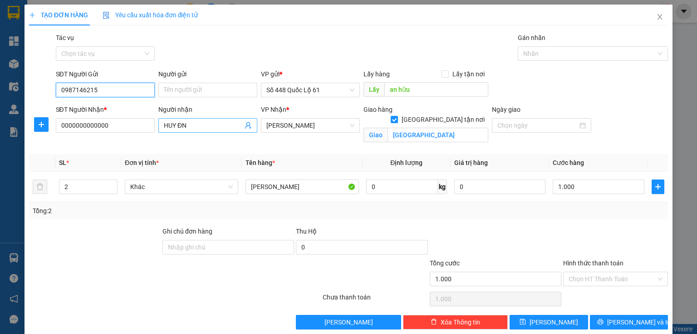
type input "0987146215"
click at [213, 120] on input "HUY ĐN" at bounding box center [203, 125] width 79 height 10
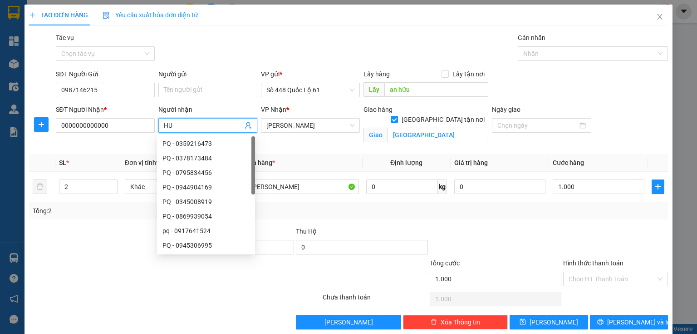
type input "H"
click at [564, 187] on input "1.000" at bounding box center [599, 186] width 92 height 15
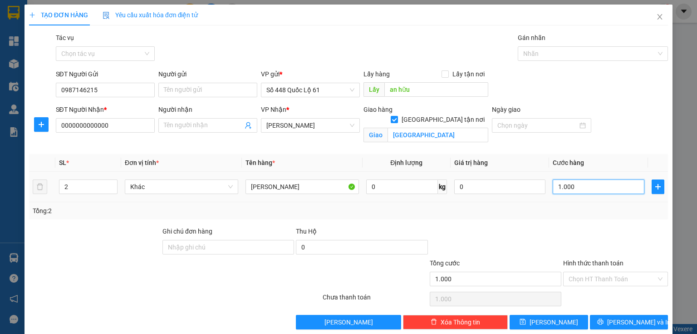
type input "3"
type input "30"
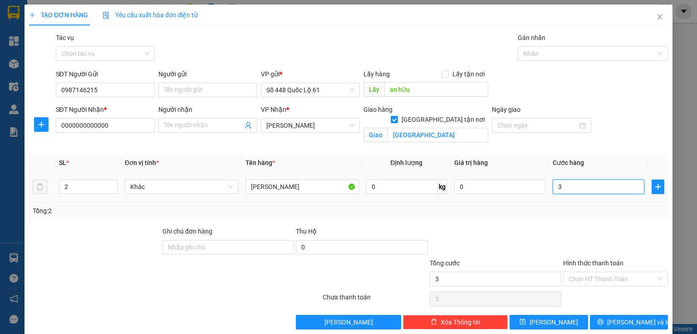
type input "30"
type input "300"
type input "300.000"
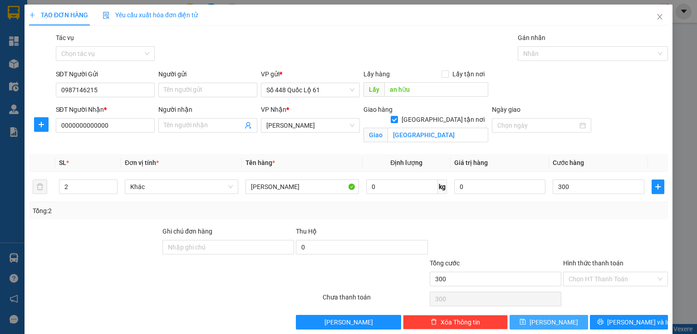
type input "300.000"
click at [565, 321] on button "[PERSON_NAME]" at bounding box center [549, 322] width 79 height 15
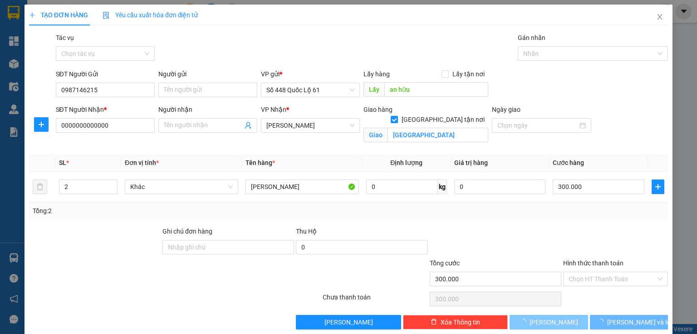
checkbox input "false"
type input "0"
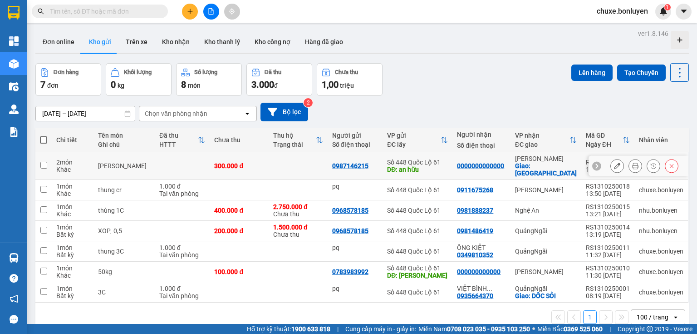
click at [289, 163] on td at bounding box center [298, 166] width 59 height 28
checkbox input "true"
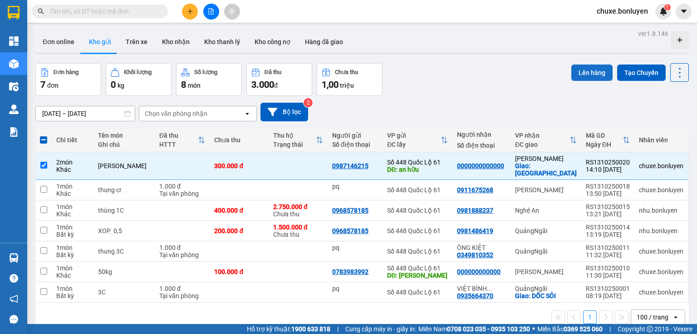
click at [587, 67] on button "Lên hàng" at bounding box center [592, 72] width 41 height 16
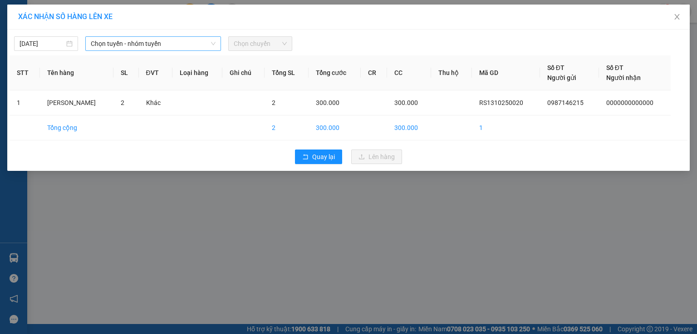
click at [196, 47] on span "Chọn tuyến - nhóm tuyến" at bounding box center [153, 44] width 125 height 14
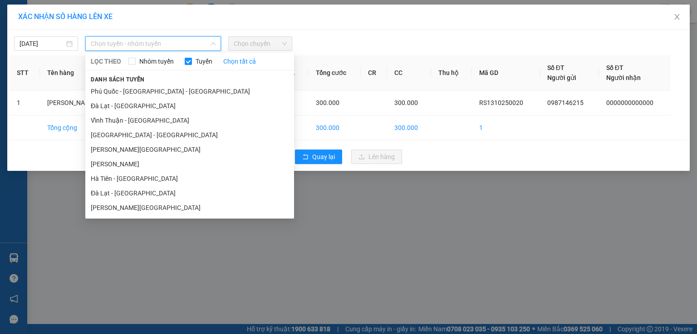
drag, startPoint x: 143, startPoint y: 176, endPoint x: 166, endPoint y: 149, distance: 35.1
click at [143, 176] on li "Hà Tiên - [GEOGRAPHIC_DATA]" at bounding box center [189, 178] width 209 height 15
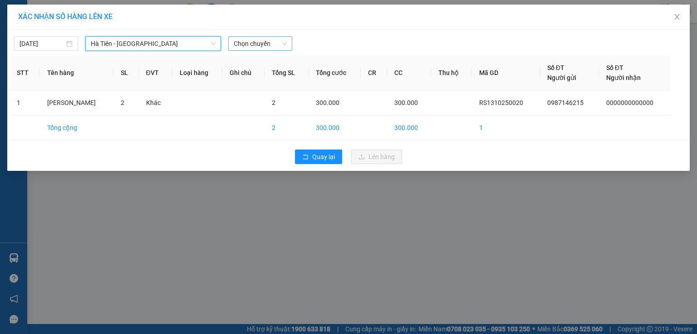
click at [277, 40] on span "Chọn chuyến" at bounding box center [260, 44] width 53 height 14
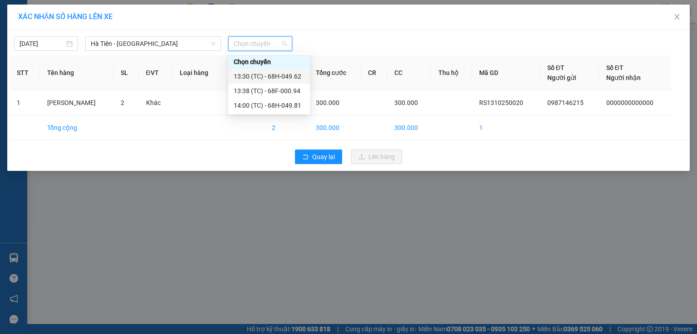
click at [284, 78] on div "13:30 (TC) - 68H-049.62" at bounding box center [269, 76] width 71 height 10
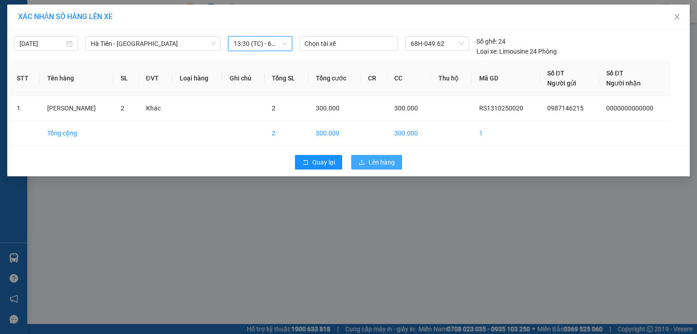
click at [360, 157] on button "Lên hàng" at bounding box center [376, 162] width 51 height 15
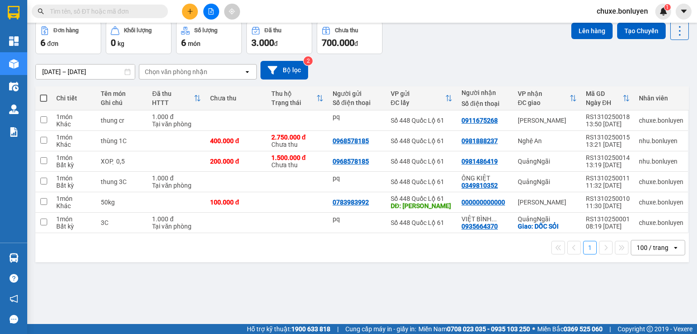
scroll to position [5, 0]
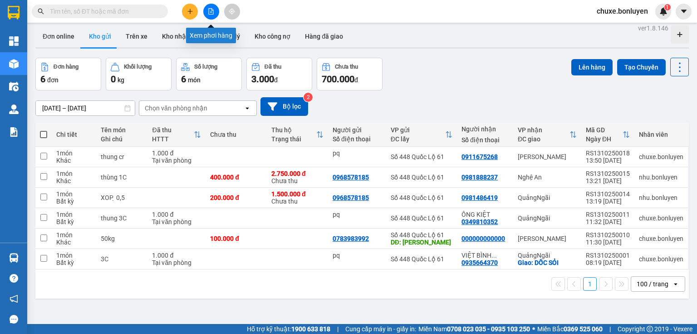
click at [209, 9] on icon "file-add" at bounding box center [211, 11] width 6 height 6
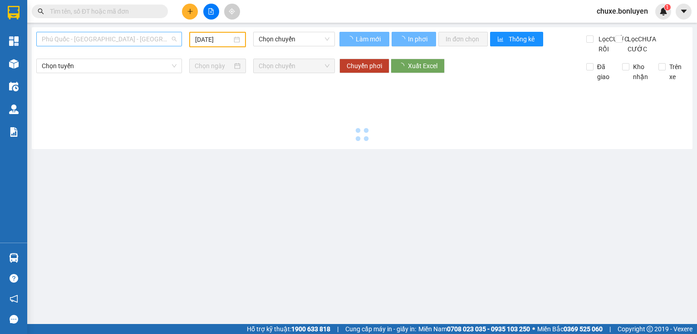
click at [137, 41] on span "Phú Quốc - [GEOGRAPHIC_DATA] - [GEOGRAPHIC_DATA]" at bounding box center [109, 39] width 135 height 14
type input "[DATE]"
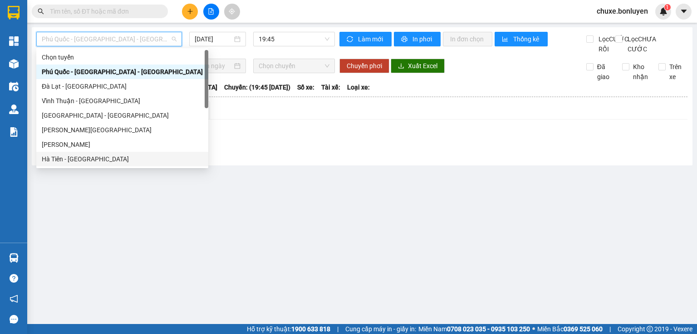
click at [86, 157] on div "Hà Tiên - [GEOGRAPHIC_DATA]" at bounding box center [122, 159] width 161 height 10
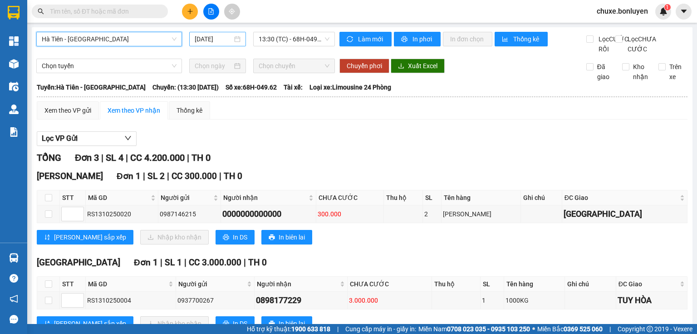
click at [224, 43] on input "[DATE]" at bounding box center [213, 39] width 37 height 10
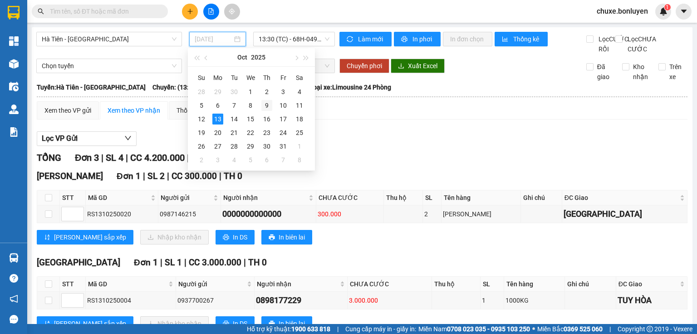
click at [263, 106] on div "9" at bounding box center [266, 105] width 11 height 11
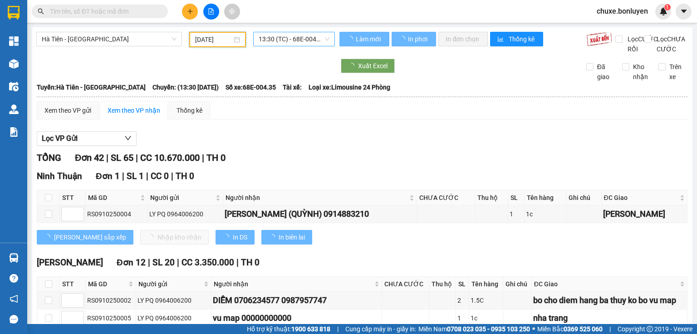
click at [288, 36] on span "13:30 (TC) - 68E-004.35" at bounding box center [294, 39] width 71 height 14
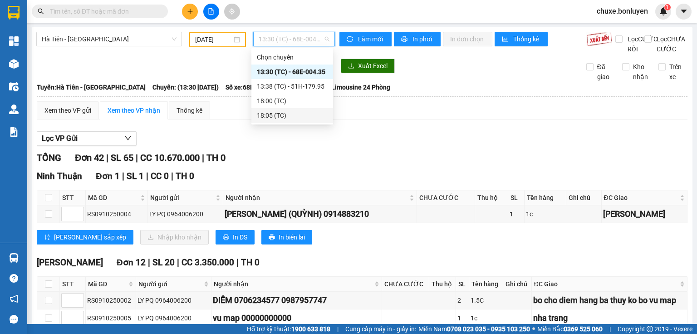
click at [271, 114] on div "18:05 (TC)" at bounding box center [292, 115] width 71 height 10
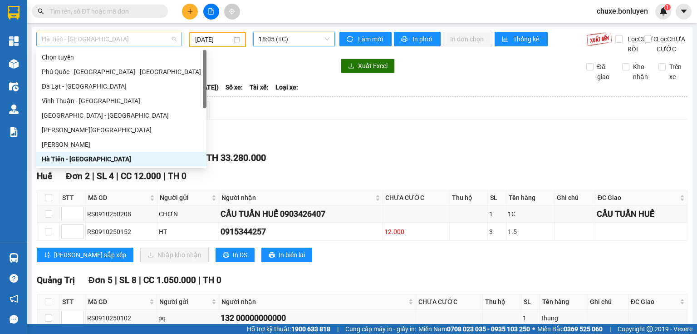
click at [138, 41] on span "Hà Tiên - [GEOGRAPHIC_DATA]" at bounding box center [109, 39] width 135 height 14
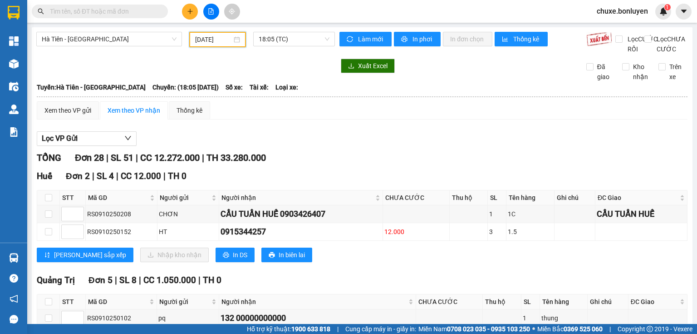
click at [210, 42] on input "[DATE]" at bounding box center [213, 40] width 36 height 10
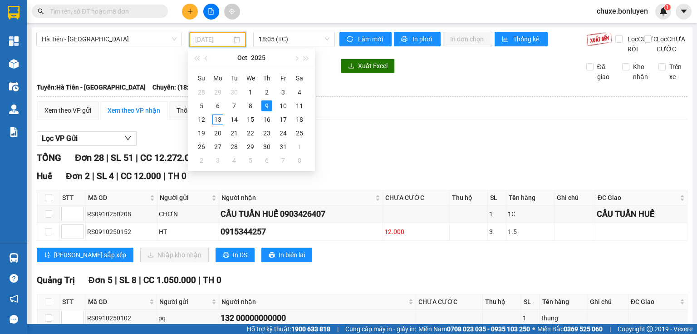
drag, startPoint x: 198, startPoint y: 104, endPoint x: 252, endPoint y: 77, distance: 61.1
click at [198, 104] on div "5" at bounding box center [201, 105] width 11 height 11
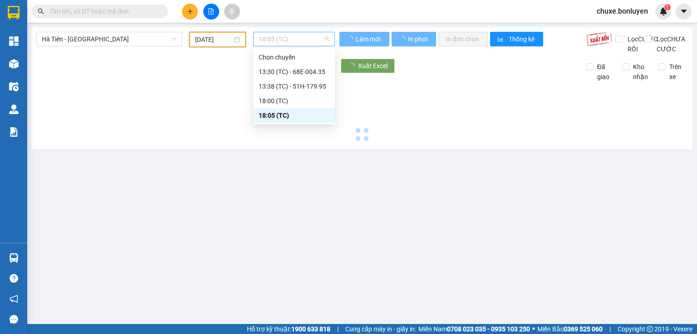
click at [314, 36] on span "18:05 (TC)" at bounding box center [294, 39] width 71 height 14
type input "[DATE]"
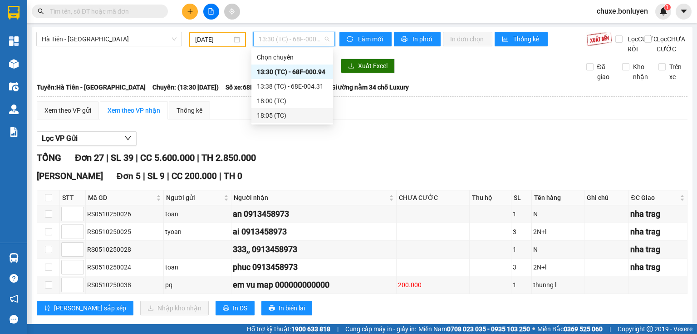
click at [281, 117] on div "18:05 (TC)" at bounding box center [292, 115] width 71 height 10
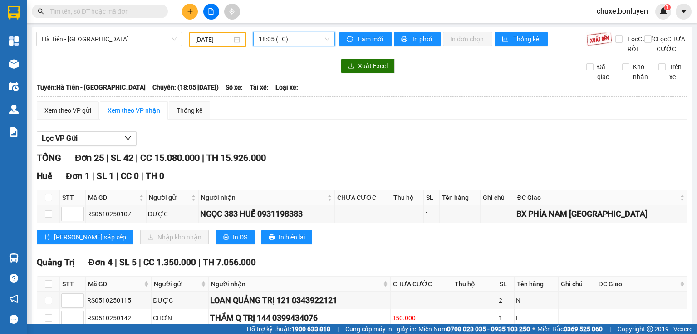
click at [306, 40] on span "18:05 (TC)" at bounding box center [294, 39] width 71 height 14
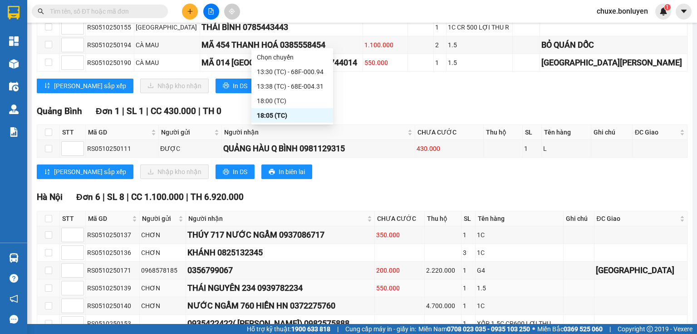
scroll to position [783, 0]
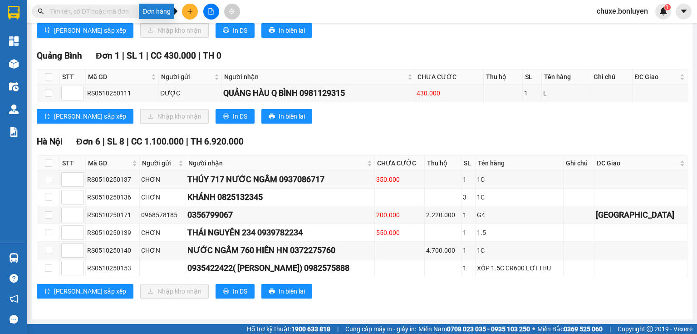
click at [190, 16] on button at bounding box center [190, 12] width 16 height 16
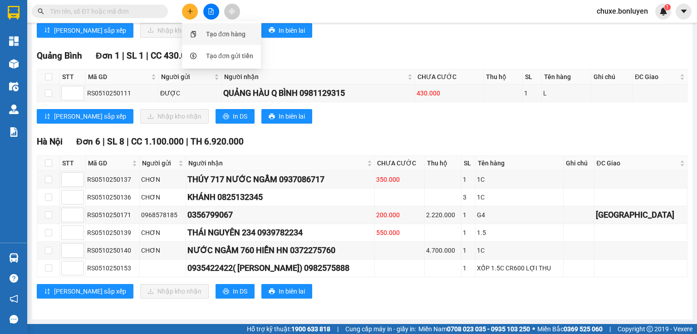
click at [211, 35] on div "Tạo đơn hàng" at bounding box center [225, 34] width 39 height 10
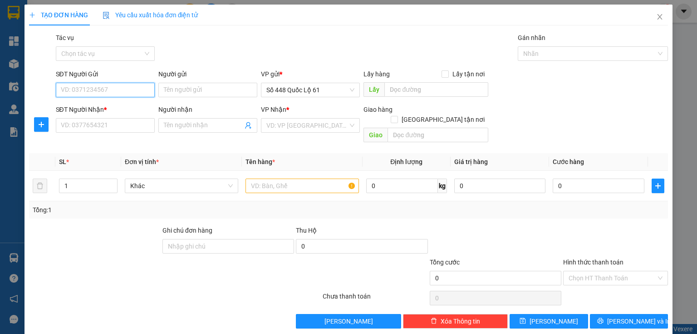
click at [111, 90] on input "SĐT Người Gửi" at bounding box center [105, 90] width 99 height 15
click at [110, 111] on div "0799549494" at bounding box center [104, 108] width 87 height 10
type input "0799549494"
type input "CX [GEOGRAPHIC_DATA]"
type input "00000000000"
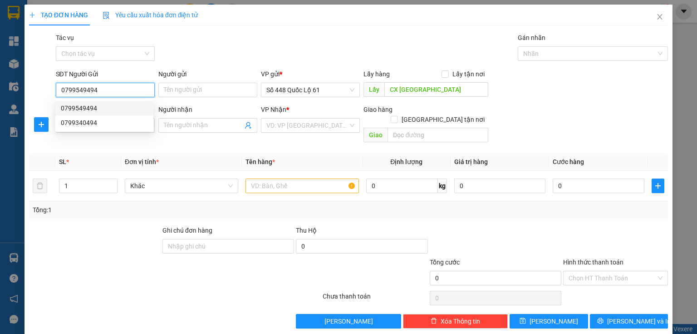
type input "200.000"
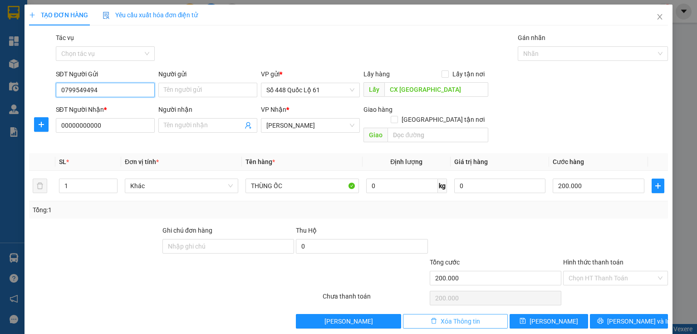
scroll to position [1, 0]
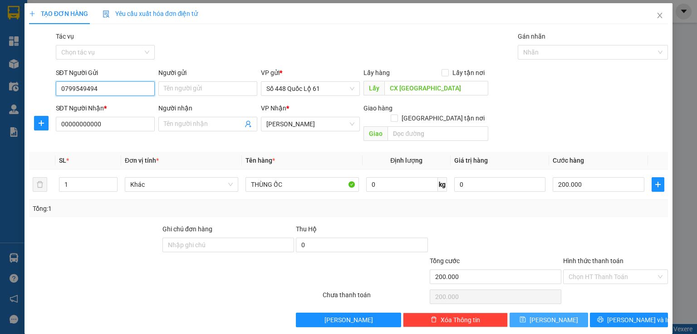
type input "0799549494"
click at [555, 312] on button "[PERSON_NAME]" at bounding box center [549, 319] width 79 height 15
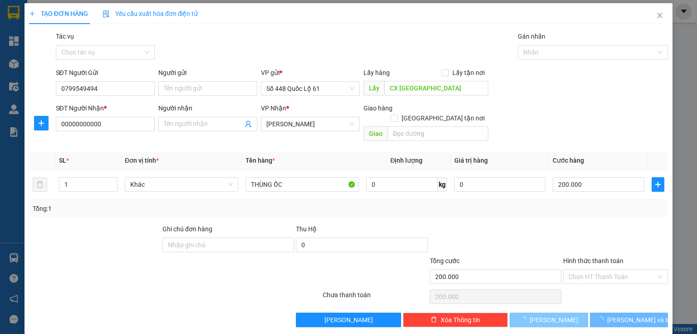
type input "0"
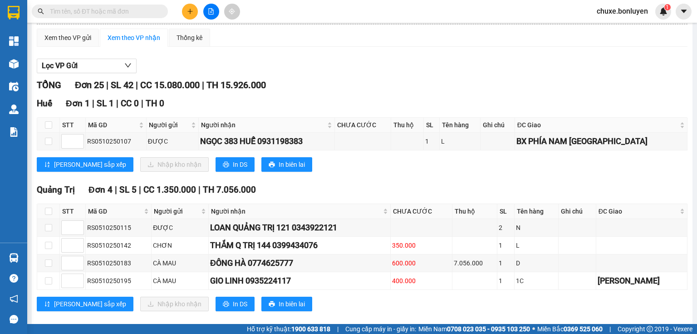
scroll to position [109, 0]
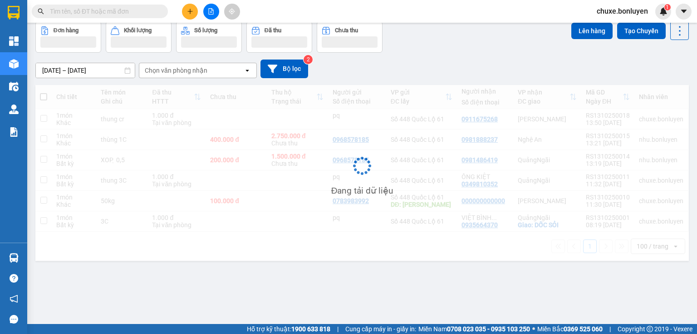
scroll to position [42, 0]
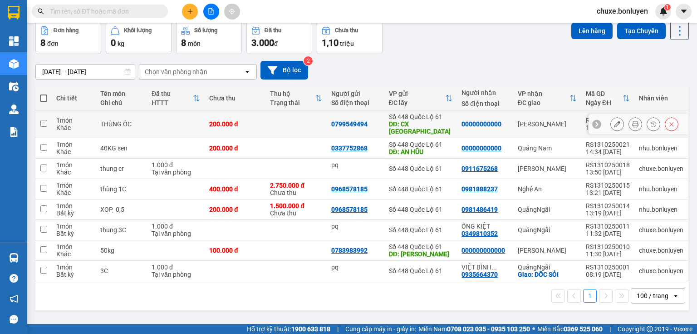
click at [295, 122] on td at bounding box center [296, 124] width 61 height 28
checkbox input "true"
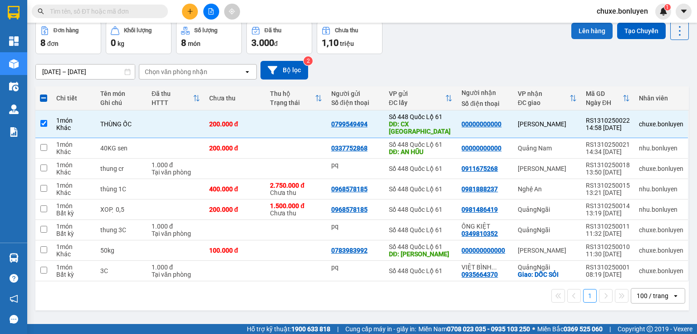
click at [584, 25] on button "Lên hàng" at bounding box center [592, 31] width 41 height 16
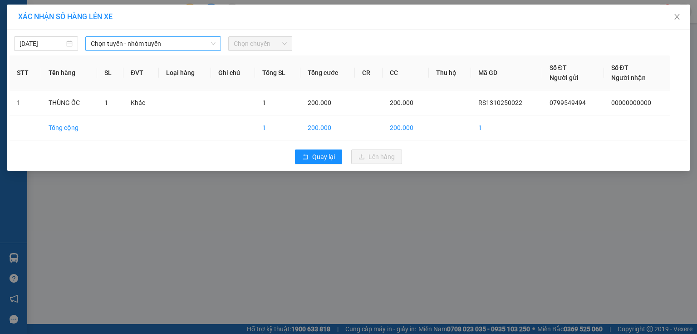
click at [204, 42] on span "Chọn tuyến - nhóm tuyến" at bounding box center [153, 44] width 125 height 14
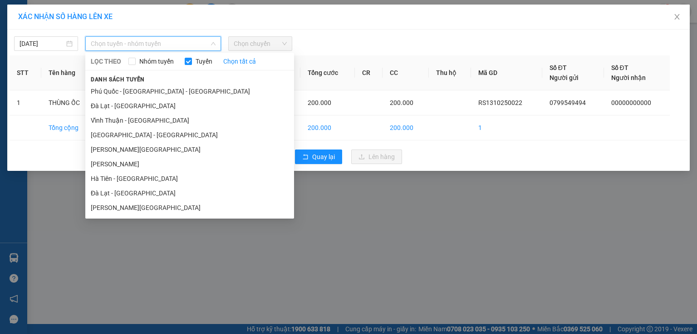
drag, startPoint x: 149, startPoint y: 161, endPoint x: 158, endPoint y: 148, distance: 16.0
click at [150, 160] on li "[PERSON_NAME]" at bounding box center [189, 164] width 209 height 15
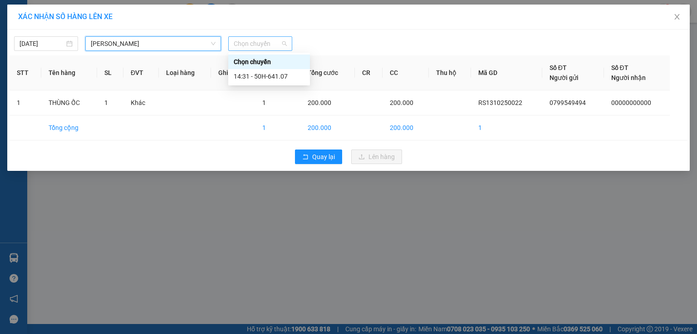
click at [257, 47] on span "Chọn chuyến" at bounding box center [260, 44] width 53 height 14
click at [276, 76] on div "14:31 - 50H-641.07" at bounding box center [269, 76] width 71 height 10
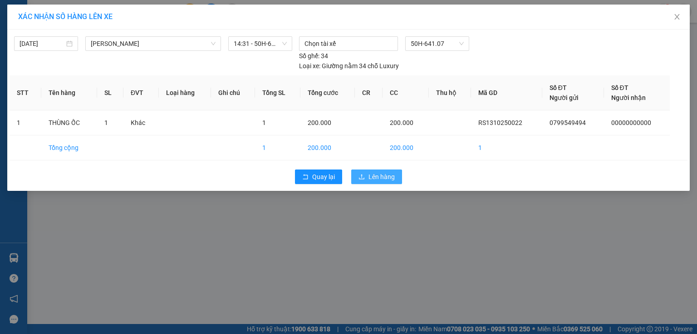
click at [377, 172] on span "Lên hàng" at bounding box center [382, 177] width 26 height 10
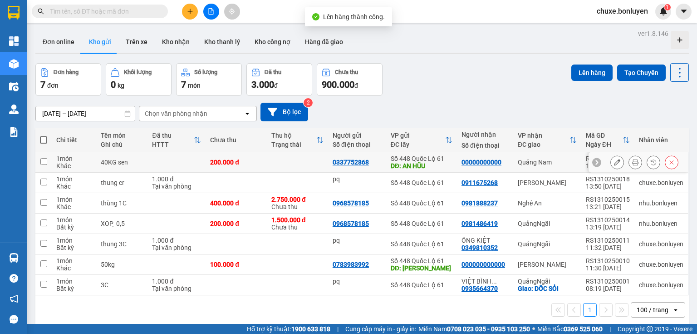
click at [299, 163] on td at bounding box center [297, 162] width 61 height 20
checkbox input "true"
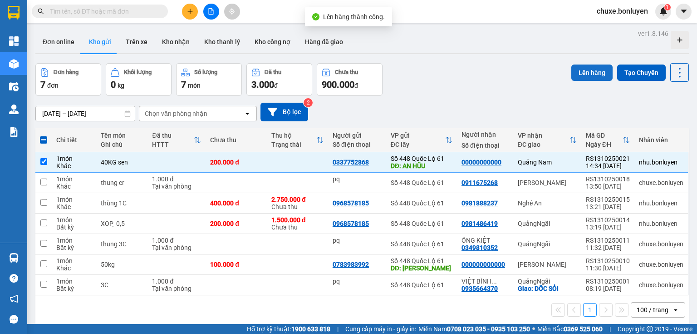
click at [578, 75] on button "Lên hàng" at bounding box center [592, 72] width 41 height 16
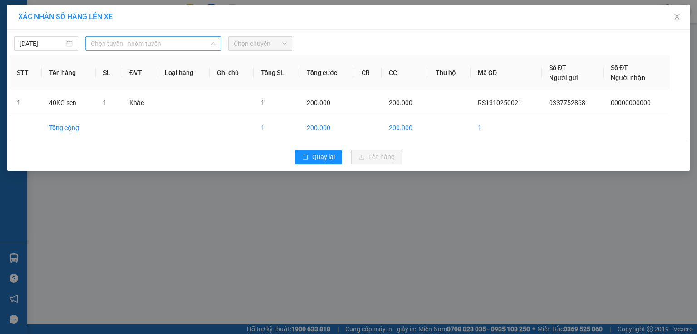
click at [172, 41] on span "Chọn tuyến - nhóm tuyến" at bounding box center [153, 44] width 125 height 14
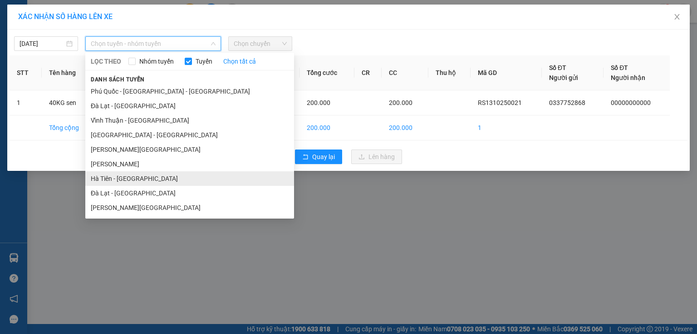
click at [146, 183] on li "Hà Tiên - [GEOGRAPHIC_DATA]" at bounding box center [189, 178] width 209 height 15
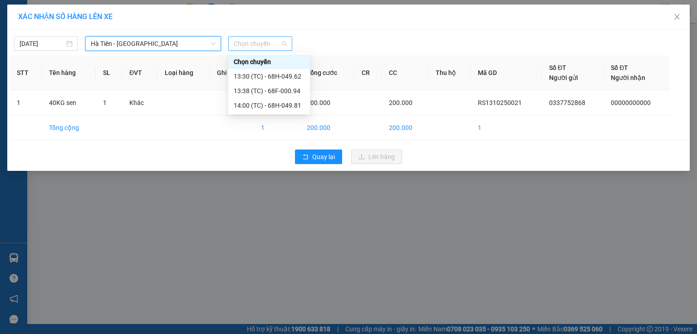
click at [253, 44] on span "Chọn chuyến" at bounding box center [260, 44] width 53 height 14
click at [265, 89] on div "13:38 (TC) - 68F-000.94" at bounding box center [269, 91] width 71 height 10
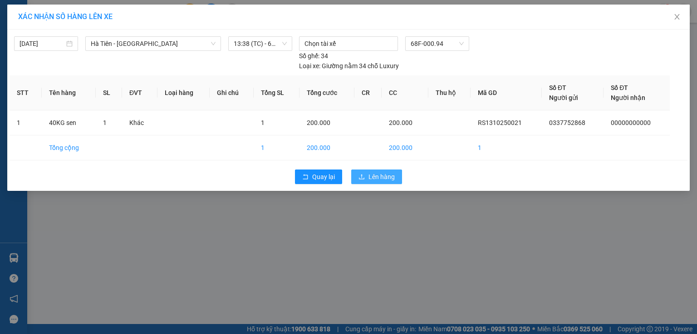
click at [362, 173] on icon "upload" at bounding box center [362, 176] width 6 height 6
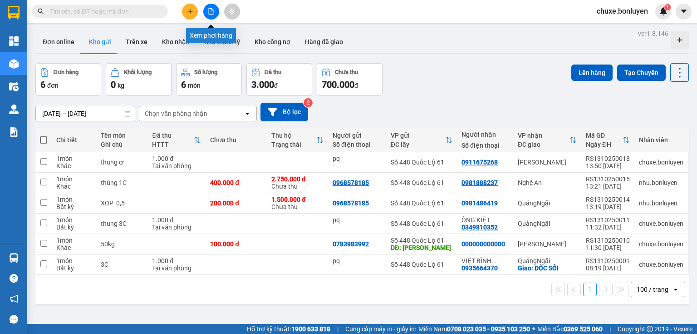
click at [216, 13] on button at bounding box center [211, 12] width 16 height 16
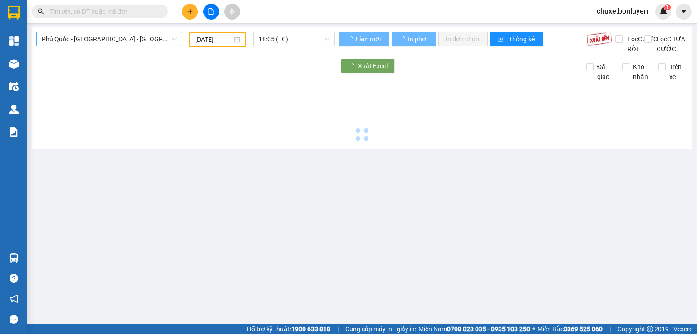
click at [159, 40] on span "Phú Quốc - [GEOGRAPHIC_DATA] - [GEOGRAPHIC_DATA]" at bounding box center [109, 39] width 135 height 14
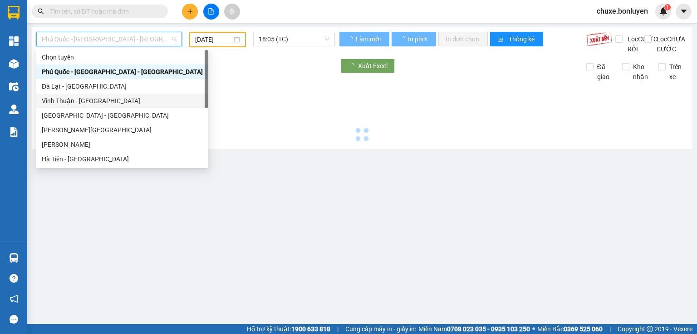
type input "[DATE]"
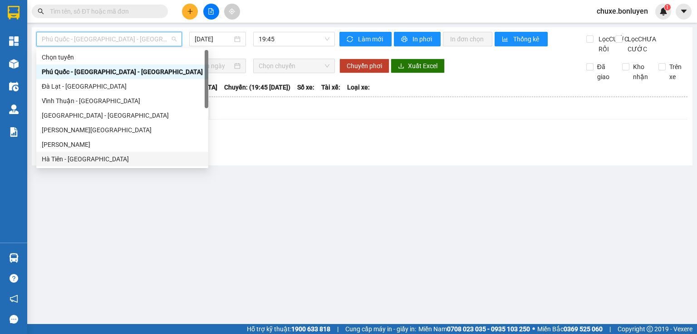
drag, startPoint x: 94, startPoint y: 156, endPoint x: 184, endPoint y: 87, distance: 113.4
click at [94, 155] on div "Hà Tiên - [GEOGRAPHIC_DATA]" at bounding box center [122, 159] width 161 height 10
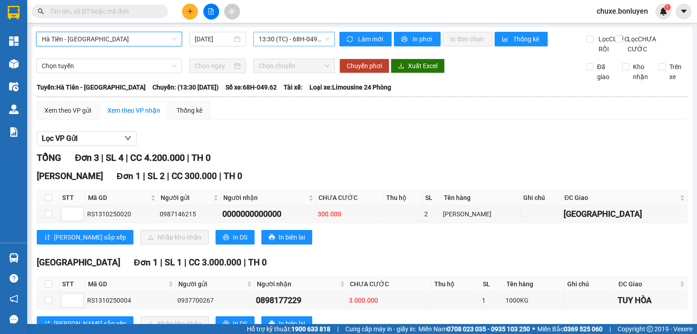
click at [281, 39] on span "13:30 (TC) - 68H-049.62" at bounding box center [294, 39] width 71 height 14
click at [218, 38] on input "[DATE]" at bounding box center [213, 39] width 37 height 10
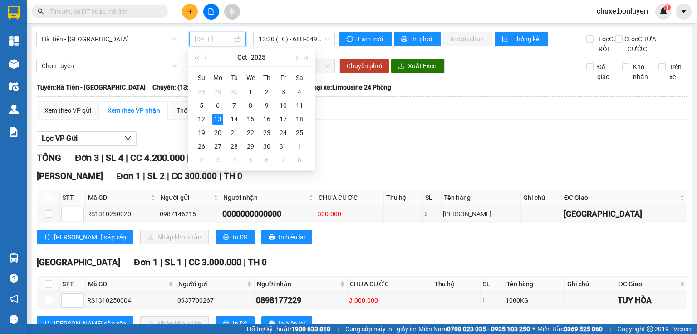
drag, startPoint x: 280, startPoint y: 104, endPoint x: 298, endPoint y: 54, distance: 52.3
click at [281, 104] on div "10" at bounding box center [283, 105] width 11 height 11
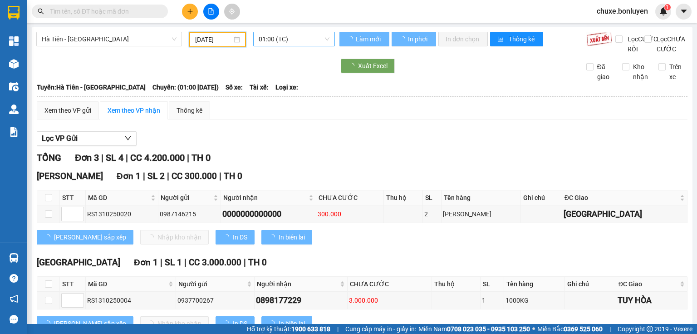
click at [306, 39] on span "01:00 (TC)" at bounding box center [294, 39] width 71 height 14
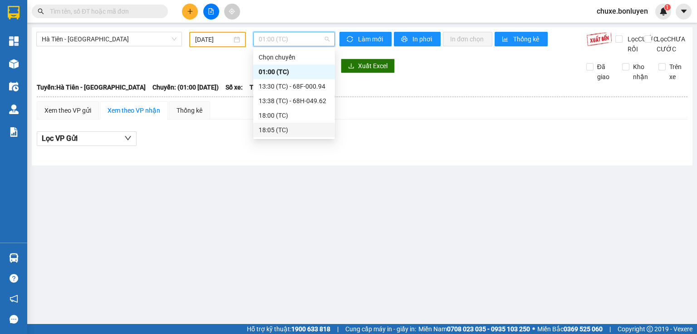
click at [283, 125] on div "18:05 (TC)" at bounding box center [294, 130] width 71 height 10
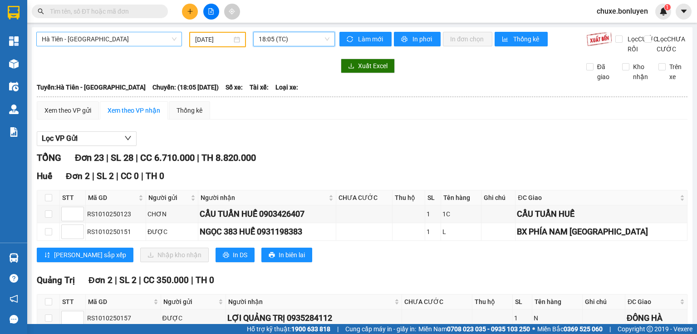
click at [136, 39] on span "Hà Tiên - [GEOGRAPHIC_DATA]" at bounding box center [109, 39] width 135 height 14
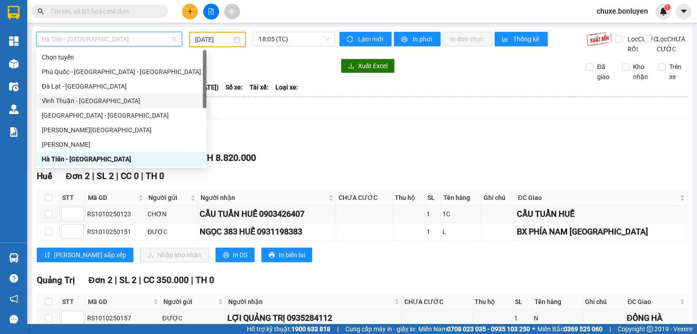
click at [219, 42] on input "[DATE]" at bounding box center [213, 40] width 36 height 10
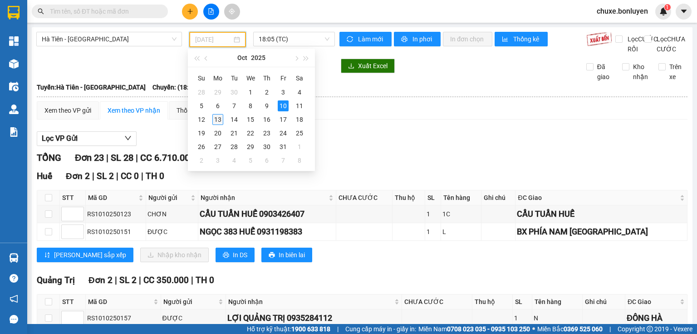
click at [216, 117] on div "13" at bounding box center [217, 119] width 11 height 11
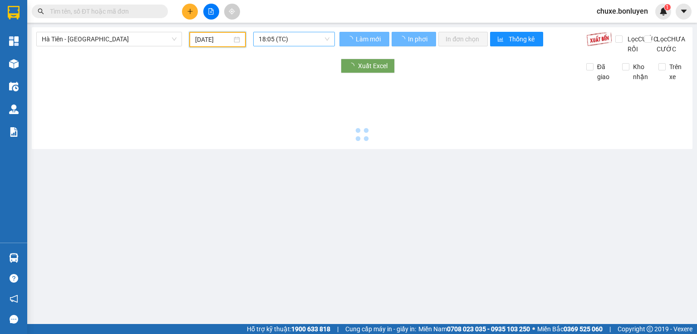
click at [316, 44] on span "18:05 (TC)" at bounding box center [294, 39] width 71 height 14
type input "[DATE]"
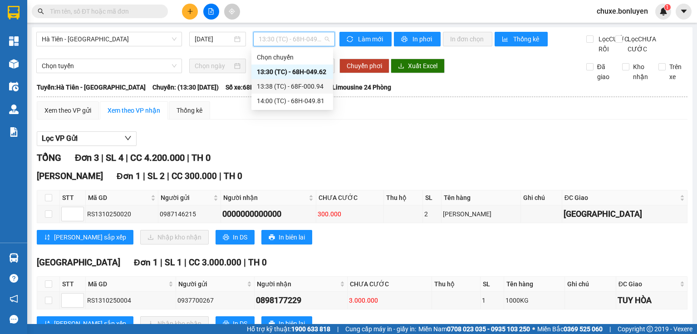
click at [291, 89] on div "13:38 (TC) - 68F-000.94" at bounding box center [292, 86] width 71 height 10
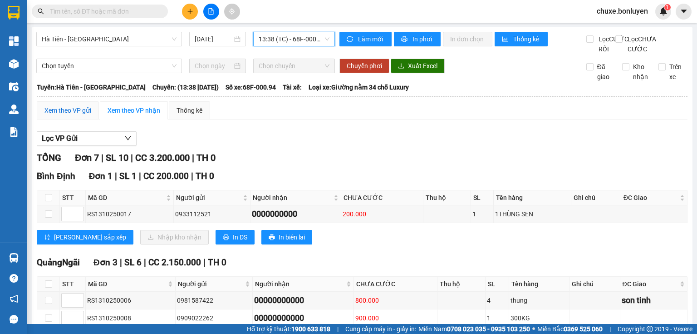
click at [90, 115] on div "Xem theo VP gửi" at bounding box center [67, 110] width 47 height 10
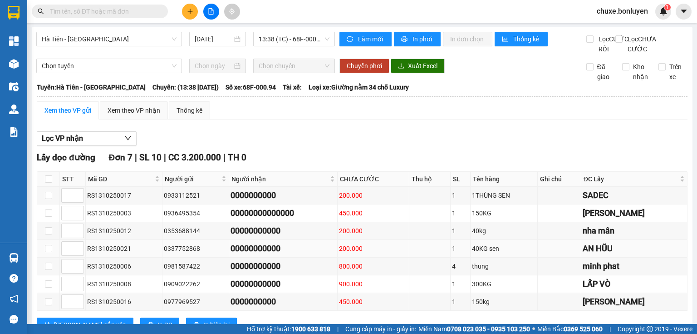
scroll to position [145, 0]
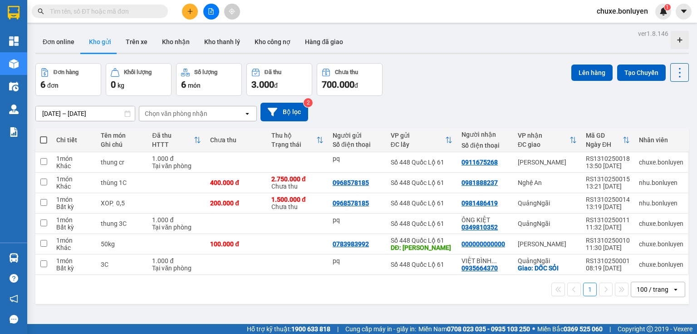
scroll to position [42, 0]
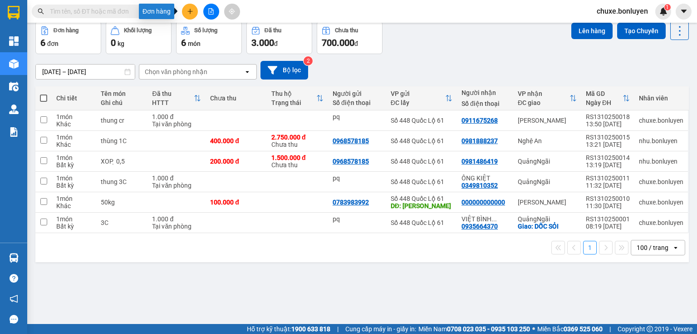
click at [192, 10] on icon "plus" at bounding box center [190, 11] width 6 height 6
click at [216, 29] on div "Tạo đơn hàng" at bounding box center [221, 33] width 68 height 17
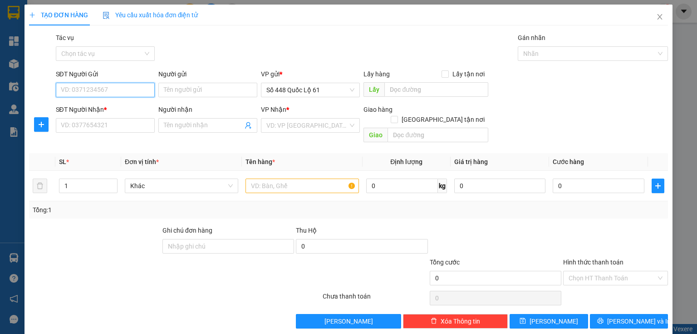
click at [117, 91] on input "SĐT Người Gửi" at bounding box center [105, 90] width 99 height 15
click at [102, 107] on div "0964006200 - LY PQ" at bounding box center [104, 108] width 87 height 10
type input "0964006200"
type input "LY PQ"
type input "0866171879"
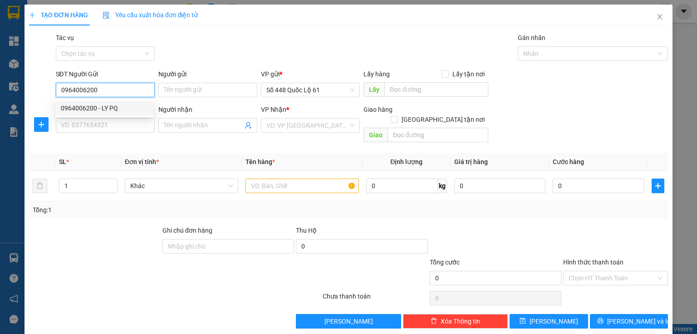
type input "NGHIỆP VẠN GIÃ"
checkbox input "true"
type input "van gia"
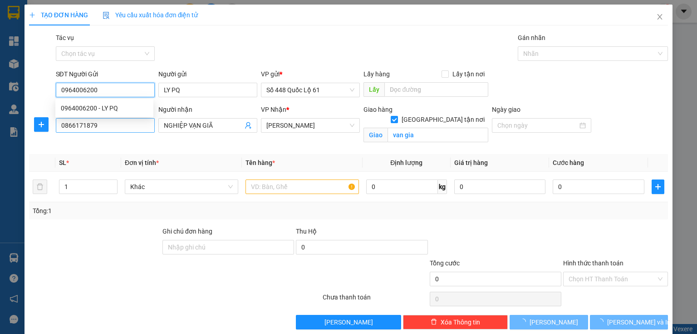
type input "1.000"
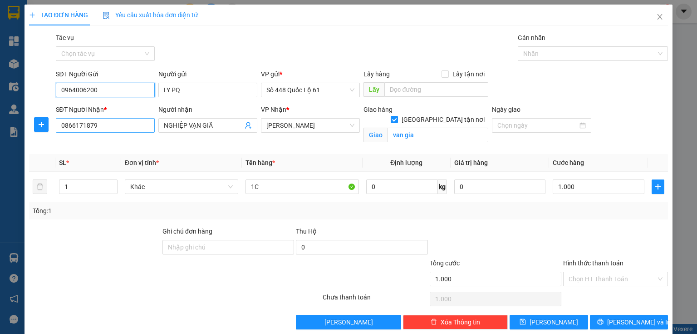
type input "0964006200"
click at [98, 123] on input "0866171879" at bounding box center [105, 125] width 99 height 15
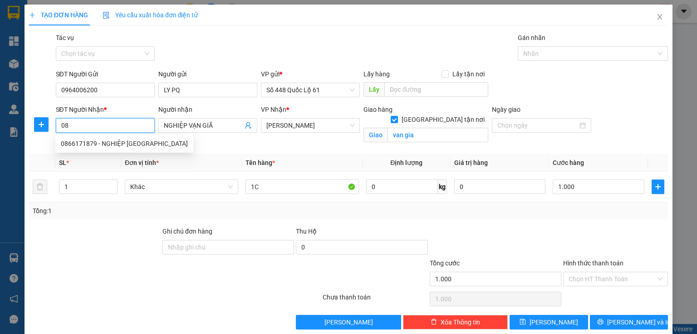
type input "0"
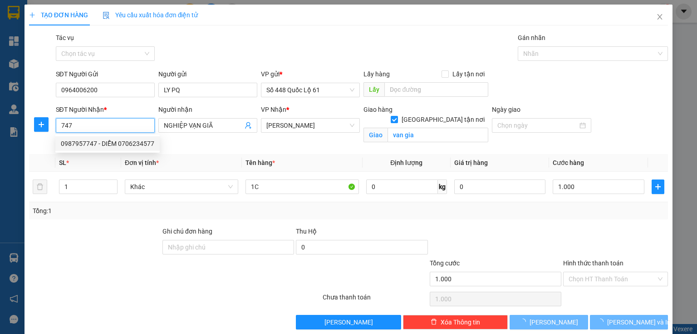
click at [89, 141] on div "0987957747 - DIỄM 0706234577" at bounding box center [108, 143] width 94 height 10
type input "0987957747"
type input "DIỄM 0706234577"
type input "bo cho diem hang ba thuy ko bo vu map"
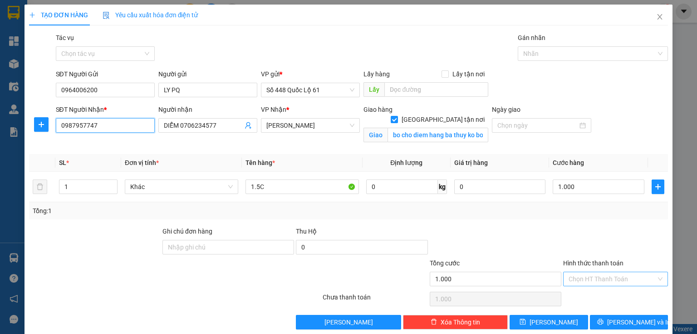
type input "0987957747"
drag, startPoint x: 573, startPoint y: 280, endPoint x: 571, endPoint y: 294, distance: 13.8
click at [573, 284] on input "Hình thức thanh toán" at bounding box center [613, 279] width 88 height 14
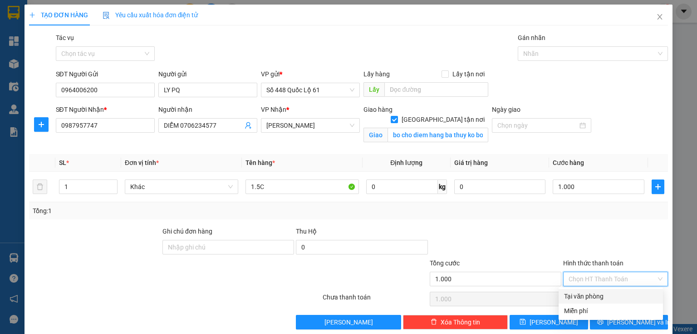
drag, startPoint x: 570, startPoint y: 294, endPoint x: 567, endPoint y: 300, distance: 6.9
click at [570, 294] on div "Tại văn phòng" at bounding box center [611, 296] width 94 height 10
type input "0"
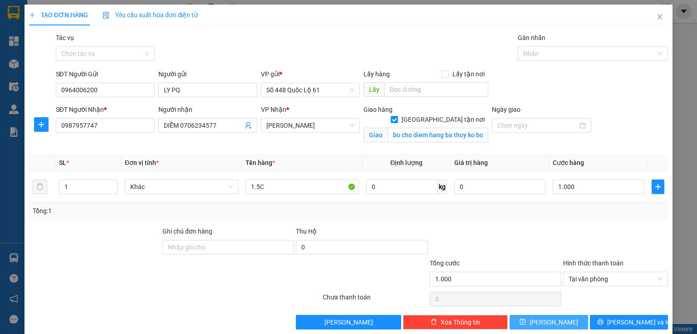
click at [547, 324] on span "[PERSON_NAME]" at bounding box center [554, 322] width 49 height 10
checkbox input "false"
type input "0"
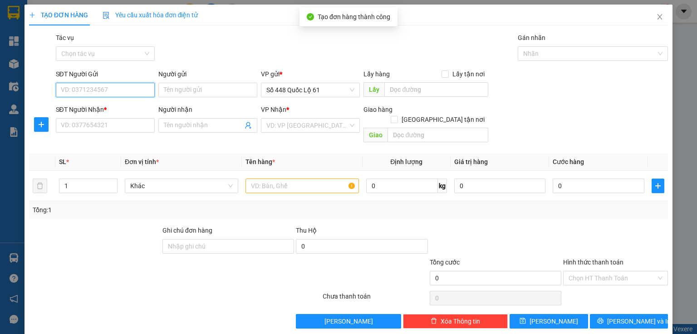
click at [123, 94] on input "SĐT Người Gửi" at bounding box center [105, 90] width 99 height 15
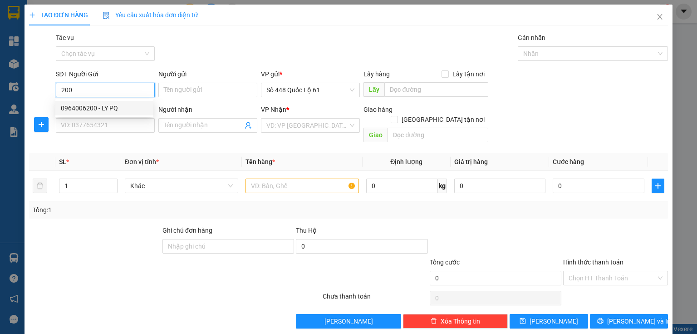
click at [104, 107] on div "0964006200 - LY PQ" at bounding box center [104, 108] width 87 height 10
type input "0964006200"
type input "LY PQ"
type input "0987957747"
type input "DIỄM 0706234577"
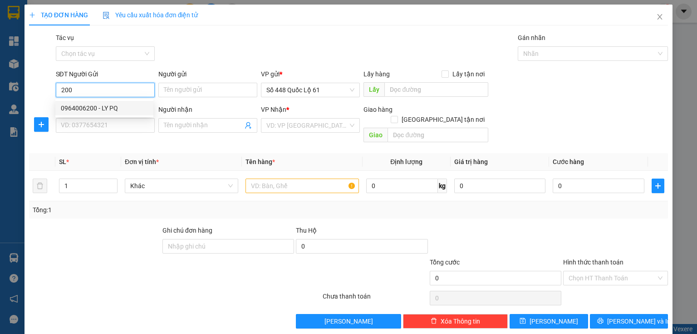
checkbox input "true"
type input "bo cho diem hang ba thuy ko bo vu map"
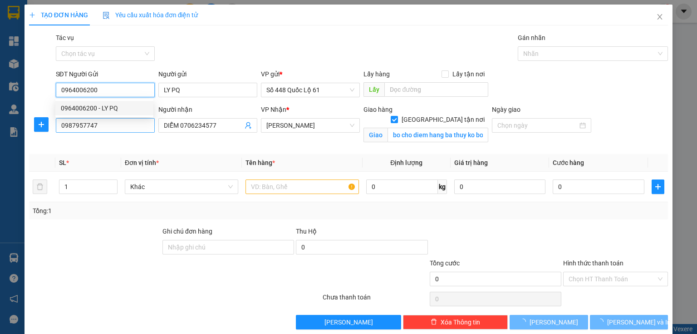
type input "1.000"
type input "0964006200"
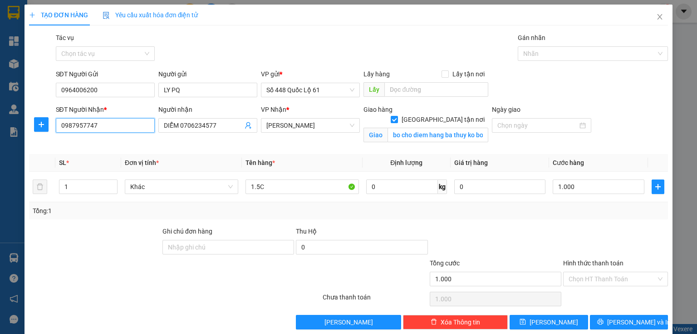
click at [114, 123] on input "0987957747" at bounding box center [105, 125] width 99 height 15
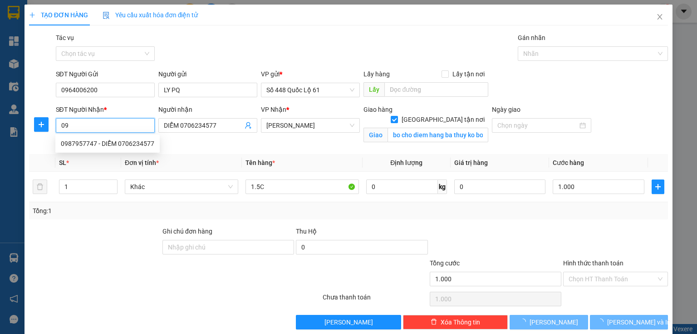
type input "0"
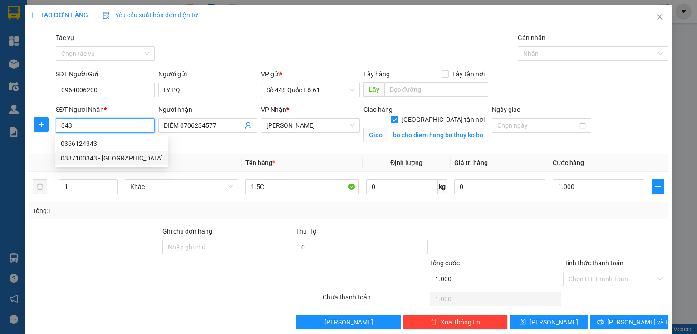
click at [98, 153] on div "0337100343 - [GEOGRAPHIC_DATA]" at bounding box center [112, 158] width 102 height 10
type input "0337100343"
type input "CẨM 343 NHA TRANG"
type input "NHA TRANG"
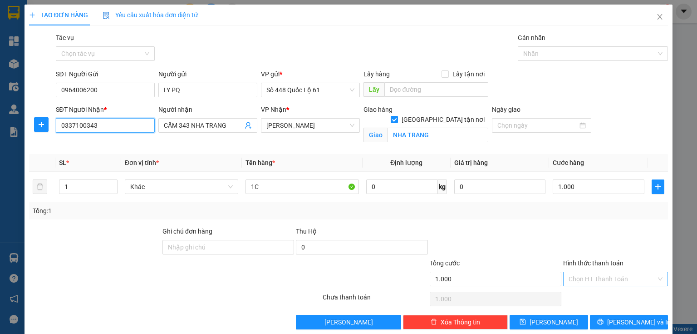
type input "0337100343"
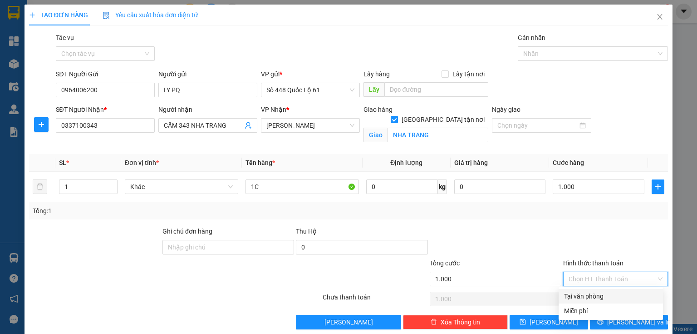
click at [569, 280] on input "Hình thức thanh toán" at bounding box center [613, 279] width 88 height 14
click at [583, 301] on div "Tại văn phòng" at bounding box center [611, 296] width 104 height 15
type input "0"
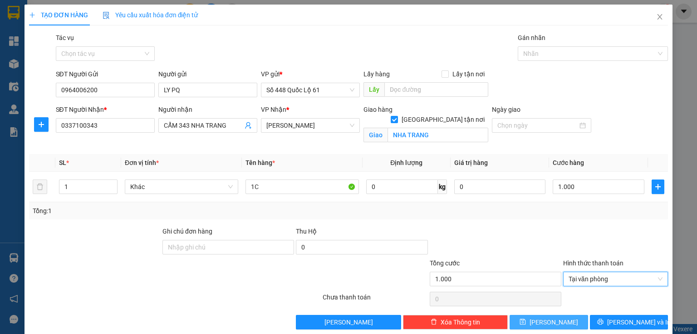
click at [531, 328] on button "[PERSON_NAME]" at bounding box center [549, 322] width 79 height 15
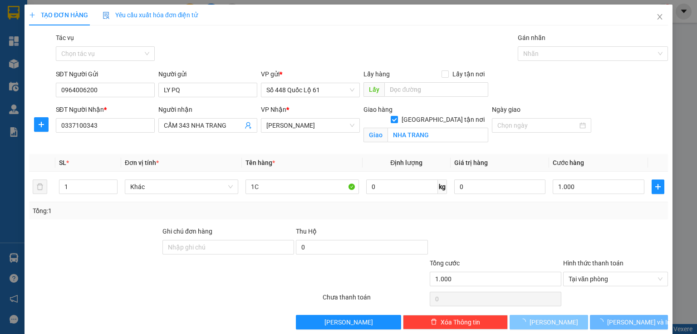
checkbox input "false"
type input "0"
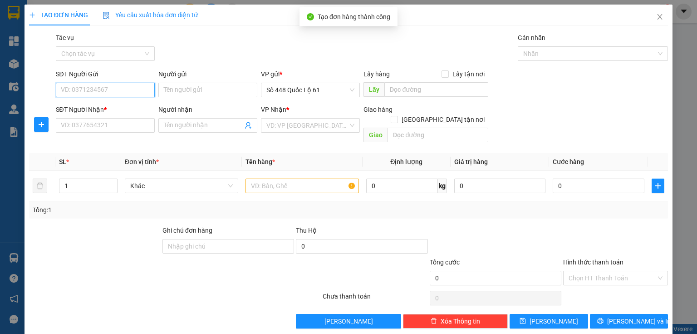
click at [127, 90] on input "SĐT Người Gửi" at bounding box center [105, 90] width 99 height 15
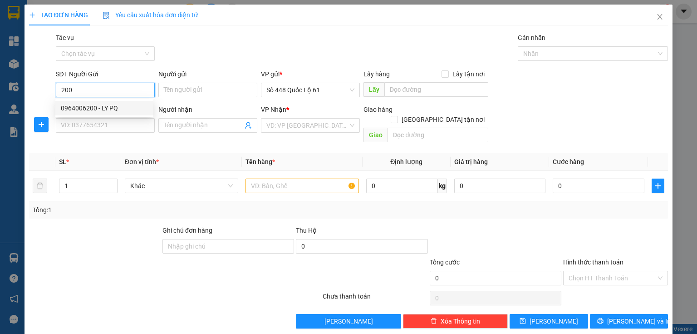
click at [92, 109] on div "0964006200 - LY PQ" at bounding box center [104, 108] width 87 height 10
type input "0964006200"
type input "LY PQ"
type input "0337100343"
type input "CẨM 343 NHA TRANG"
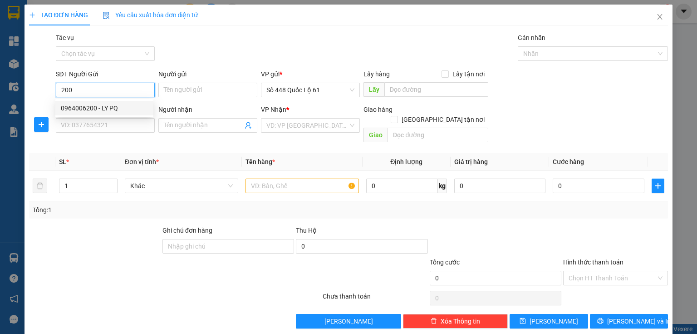
checkbox input "true"
type input "NHA TRANG"
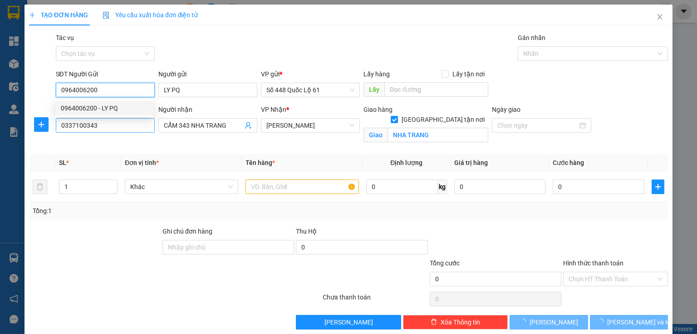
type input "1.000"
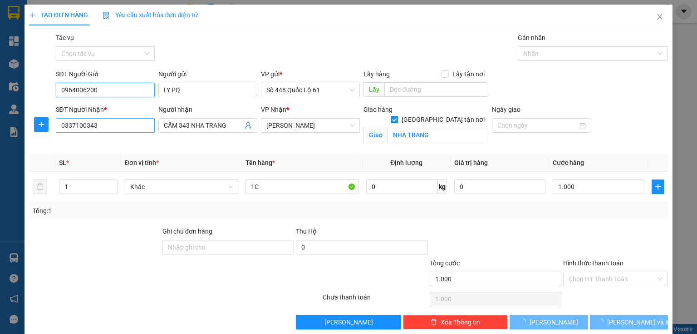
type input "0964006200"
click at [114, 129] on input "0337100343" at bounding box center [105, 125] width 99 height 15
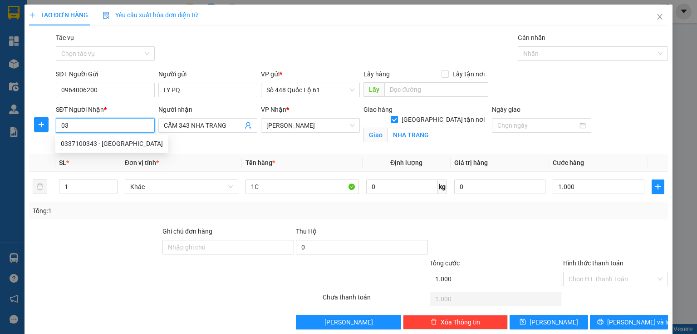
type input "0"
click at [89, 155] on div "0763686379 - LY GỬI CƯỜNG QUY NHƠN" at bounding box center [121, 158] width 121 height 10
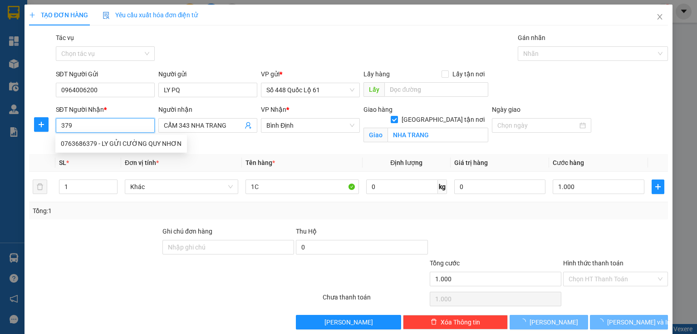
type input "0763686379"
type input "LY GỬI CƯỜNG QUY NHƠN"
type input "Q NHƠN"
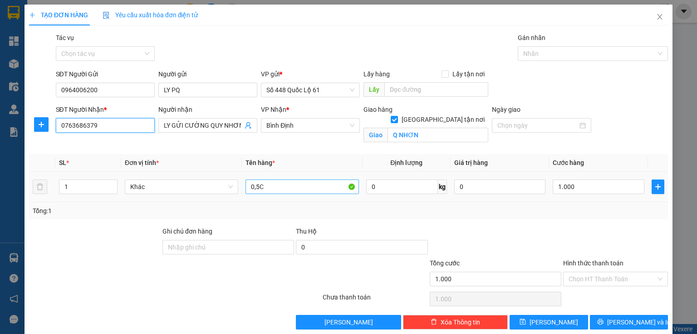
type input "0763686379"
click at [287, 187] on input "0,5C" at bounding box center [302, 186] width 113 height 15
type input "0"
type input "1c"
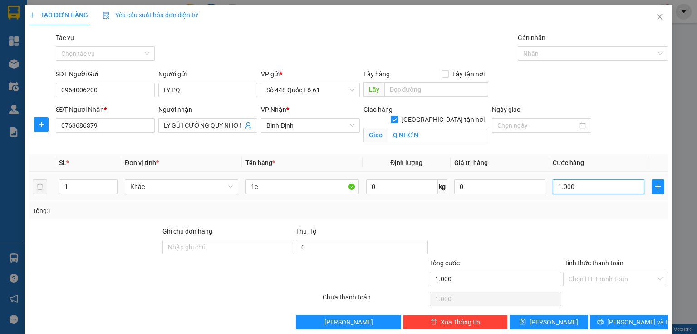
click at [565, 191] on input "1.000" at bounding box center [599, 186] width 92 height 15
type input "1"
click at [581, 273] on input "Hình thức thanh toán" at bounding box center [613, 279] width 88 height 14
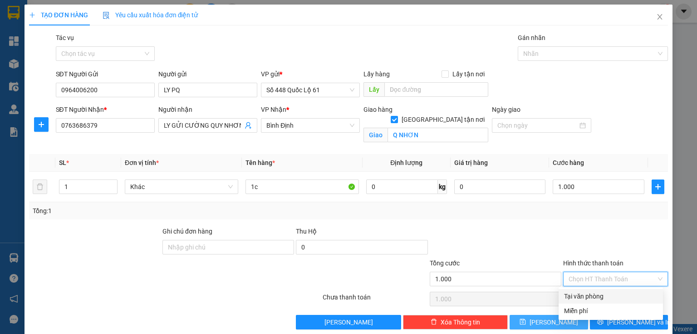
drag, startPoint x: 582, startPoint y: 294, endPoint x: 544, endPoint y: 315, distance: 43.5
click at [581, 295] on div "Tại văn phòng" at bounding box center [611, 296] width 94 height 10
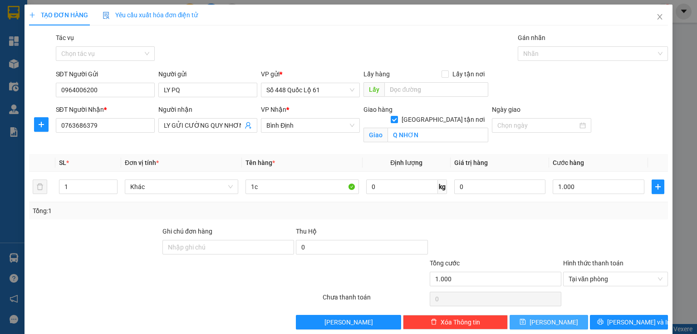
click at [526, 321] on icon "save" at bounding box center [523, 322] width 6 height 6
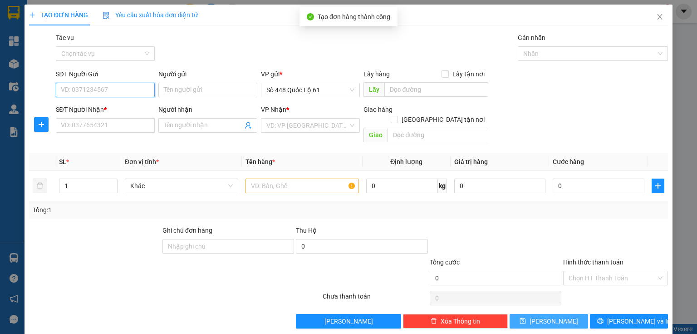
click at [95, 89] on input "SĐT Người Gửi" at bounding box center [105, 90] width 99 height 15
drag, startPoint x: 109, startPoint y: 104, endPoint x: 109, endPoint y: 109, distance: 5.4
click at [109, 105] on div "0964006200 - LY PQ" at bounding box center [104, 108] width 87 height 10
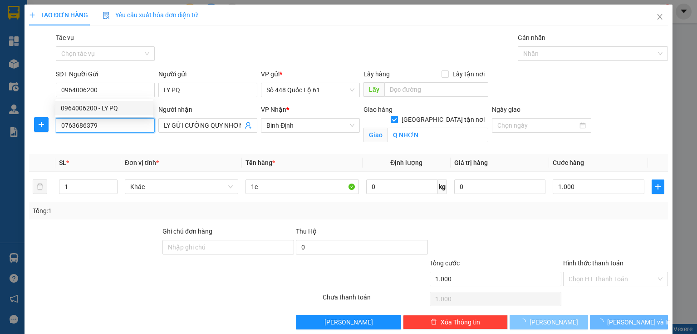
click at [106, 125] on input "0763686379" at bounding box center [105, 125] width 99 height 15
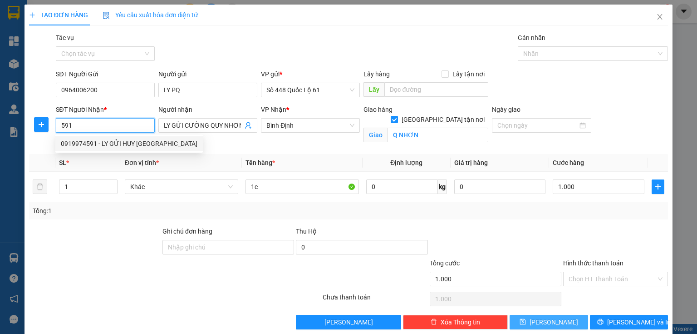
click at [93, 139] on div "0919974591 - LY GỬI HUY [GEOGRAPHIC_DATA]" at bounding box center [129, 143] width 137 height 10
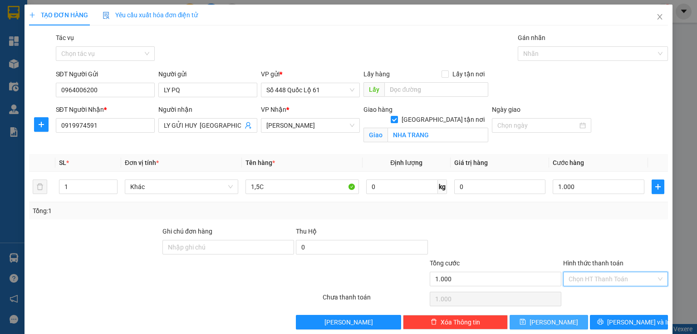
click at [583, 281] on input "Hình thức thanh toán" at bounding box center [613, 279] width 88 height 14
drag, startPoint x: 576, startPoint y: 292, endPoint x: 576, endPoint y: 298, distance: 5.9
click at [576, 294] on div "Tại văn phòng" at bounding box center [611, 296] width 94 height 10
click at [559, 322] on button "[PERSON_NAME]" at bounding box center [549, 322] width 79 height 15
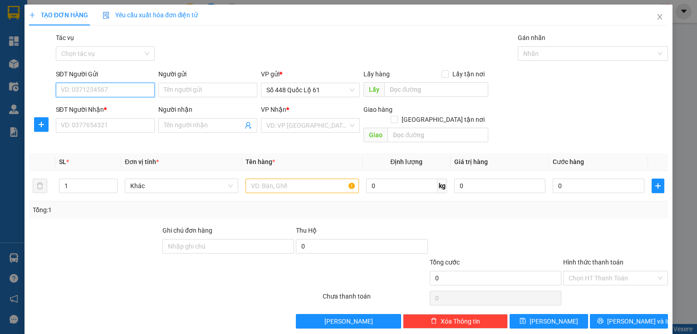
click at [98, 91] on input "SĐT Người Gửi" at bounding box center [105, 90] width 99 height 15
click at [88, 108] on div "0964006200 - LY PQ" at bounding box center [104, 108] width 87 height 10
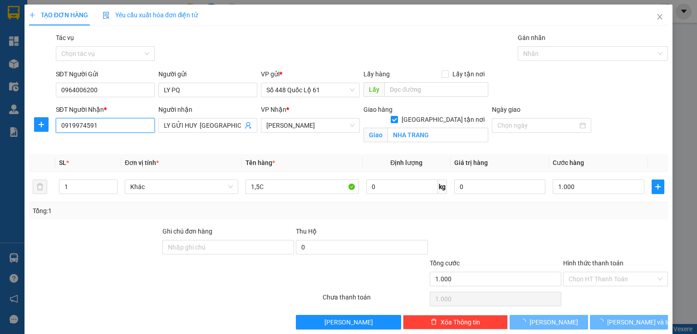
click at [108, 123] on input "0919974591" at bounding box center [105, 125] width 99 height 15
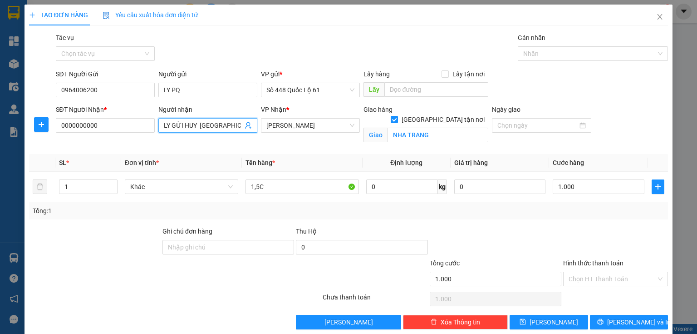
click at [232, 127] on input "LY GỬI HUY [GEOGRAPHIC_DATA]" at bounding box center [203, 125] width 79 height 10
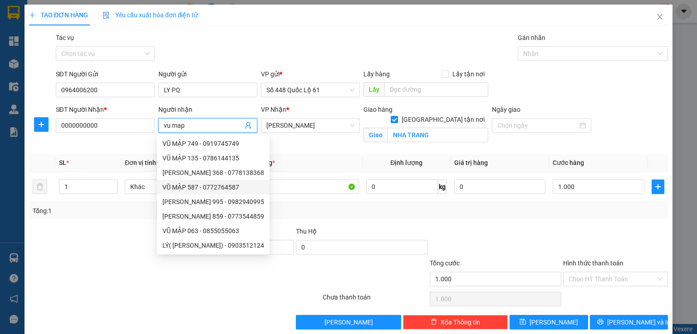
click at [292, 207] on div "Tổng: 1" at bounding box center [349, 211] width 632 height 10
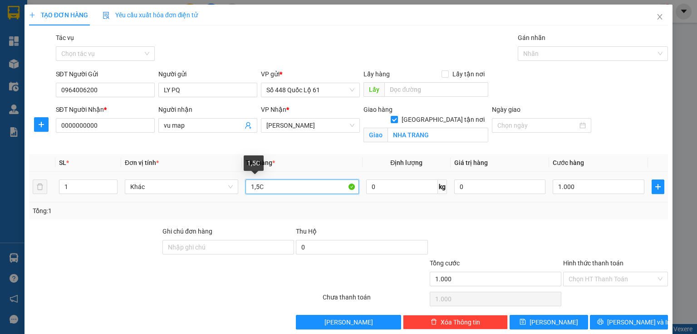
click at [256, 187] on input "1,5C" at bounding box center [302, 186] width 113 height 15
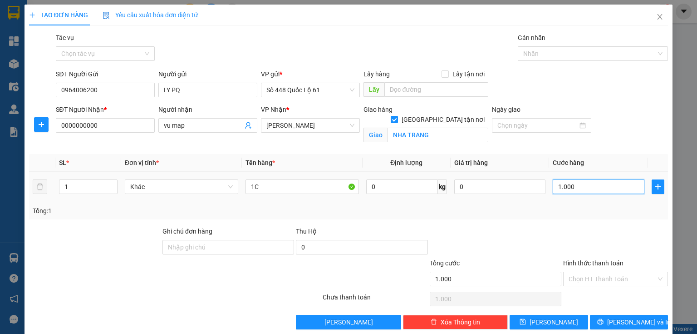
click at [559, 187] on input "1.000" at bounding box center [599, 186] width 92 height 15
click at [582, 281] on input "Hình thức thanh toán" at bounding box center [613, 279] width 88 height 14
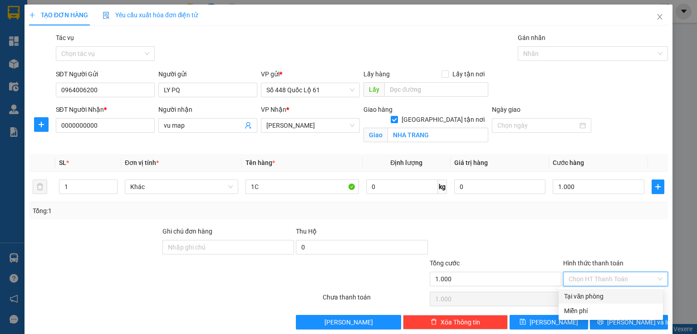
drag, startPoint x: 577, startPoint y: 293, endPoint x: 557, endPoint y: 308, distance: 25.0
click at [577, 293] on div "Tại văn phòng" at bounding box center [611, 296] width 94 height 10
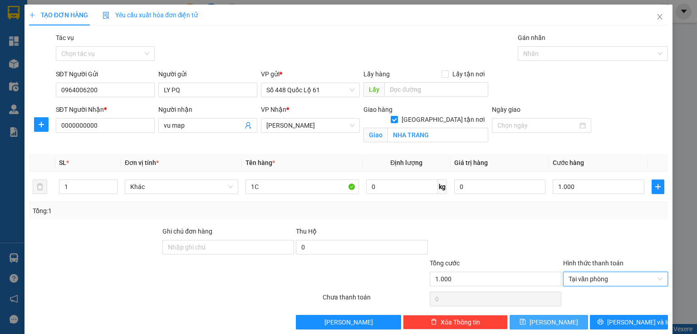
click at [544, 320] on span "[PERSON_NAME]" at bounding box center [554, 322] width 49 height 10
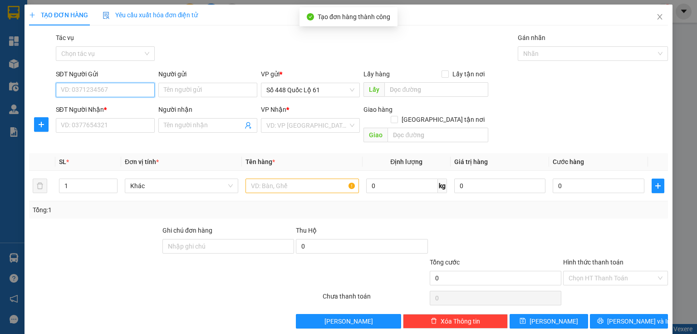
click at [111, 90] on input "SĐT Người Gửi" at bounding box center [105, 90] width 99 height 15
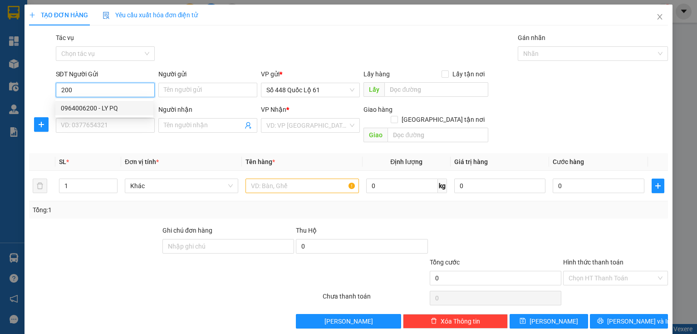
click at [88, 107] on div "0964006200 - LY PQ" at bounding box center [104, 108] width 87 height 10
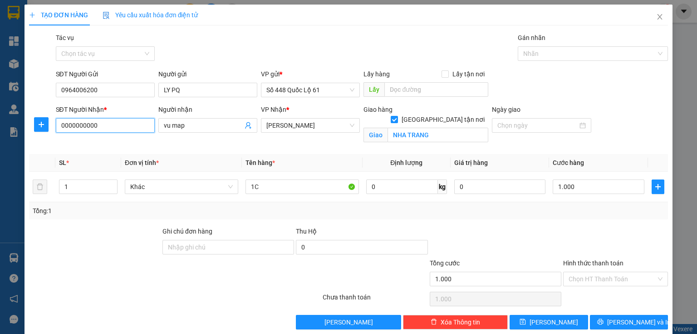
click at [114, 125] on input "0000000000" at bounding box center [105, 125] width 99 height 15
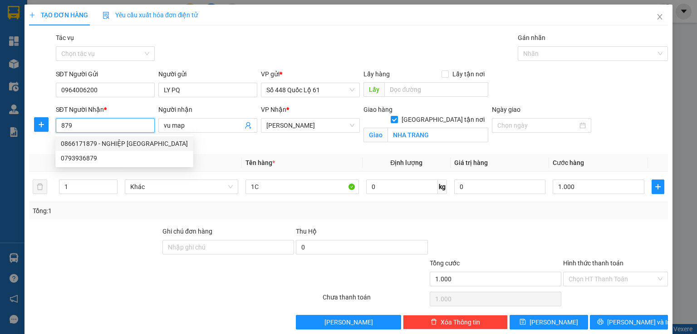
click at [105, 143] on div "0866171879 - NGHIỆP [GEOGRAPHIC_DATA]" at bounding box center [124, 143] width 127 height 10
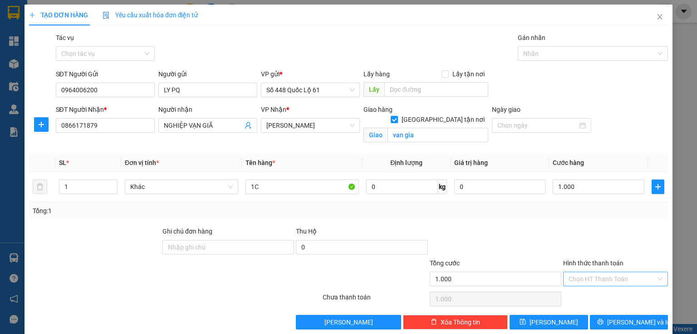
click at [580, 281] on input "Hình thức thanh toán" at bounding box center [613, 279] width 88 height 14
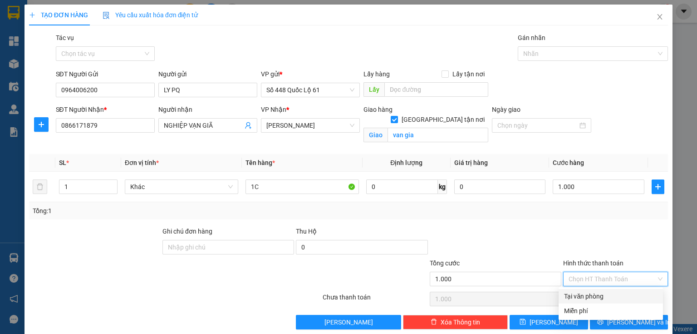
drag, startPoint x: 577, startPoint y: 291, endPoint x: 565, endPoint y: 306, distance: 19.8
click at [577, 291] on div "Tại văn phòng" at bounding box center [611, 296] width 104 height 15
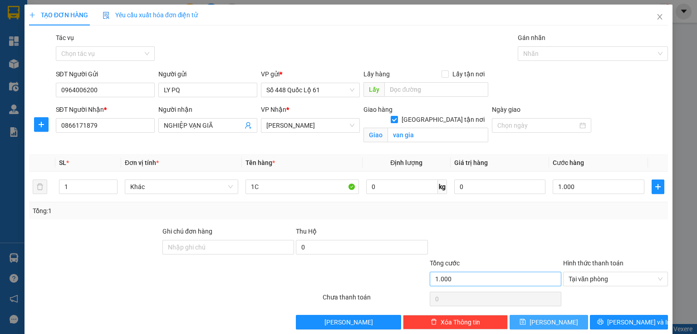
drag, startPoint x: 557, startPoint y: 320, endPoint x: 464, endPoint y: 274, distance: 103.3
click at [556, 321] on button "[PERSON_NAME]" at bounding box center [549, 322] width 79 height 15
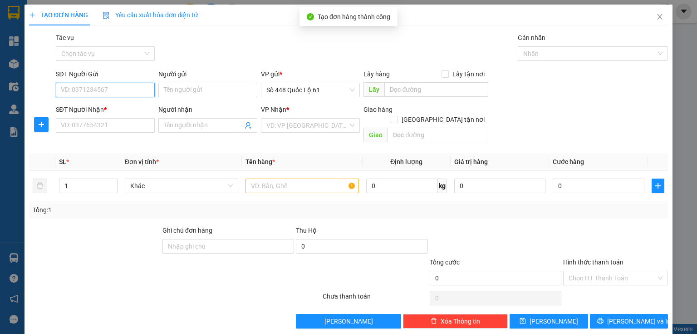
click at [116, 89] on input "SĐT Người Gửi" at bounding box center [105, 90] width 99 height 15
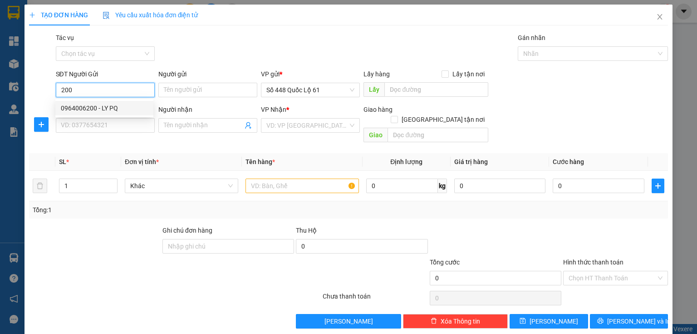
drag, startPoint x: 72, startPoint y: 106, endPoint x: 92, endPoint y: 111, distance: 20.0
click at [73, 106] on div "0964006200 - LY PQ" at bounding box center [104, 108] width 87 height 10
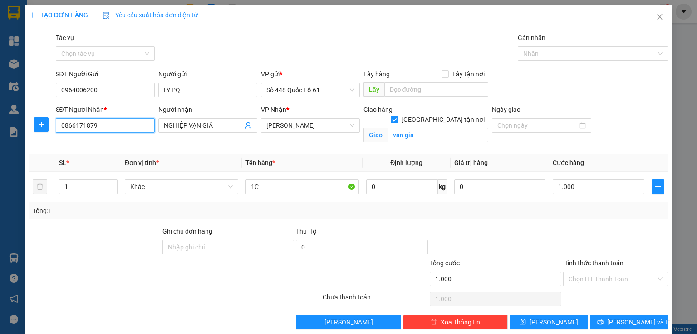
click at [108, 120] on input "0866171879" at bounding box center [105, 125] width 99 height 15
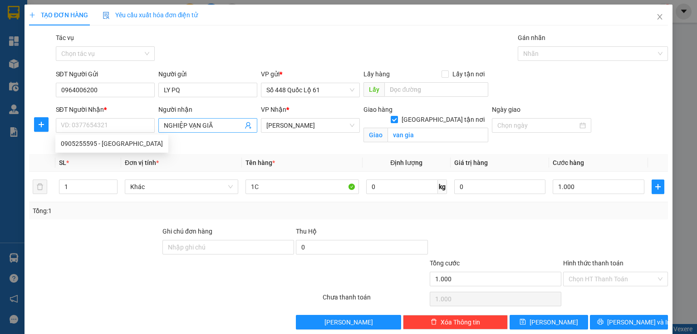
click at [214, 122] on input "NGHIỆP VẠN GIÃ" at bounding box center [203, 125] width 79 height 10
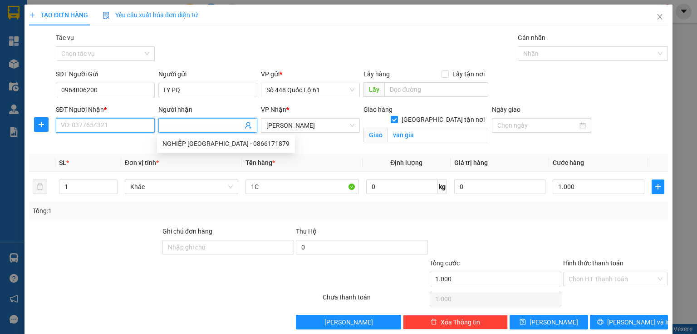
click at [120, 123] on input "SĐT Người Nhận *" at bounding box center [105, 125] width 99 height 15
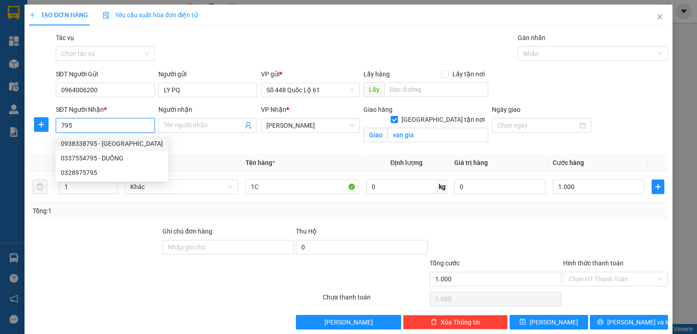
click at [105, 141] on div "0938338795 - [GEOGRAPHIC_DATA]" at bounding box center [112, 143] width 102 height 10
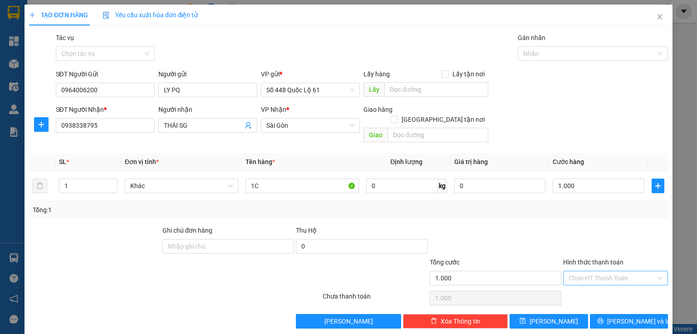
drag, startPoint x: 574, startPoint y: 267, endPoint x: 576, endPoint y: 272, distance: 5.6
click at [575, 271] on input "Hình thức thanh toán" at bounding box center [613, 278] width 88 height 14
click at [576, 279] on div "Tại văn phòng" at bounding box center [611, 285] width 104 height 15
click at [548, 316] on span "[PERSON_NAME]" at bounding box center [554, 321] width 49 height 10
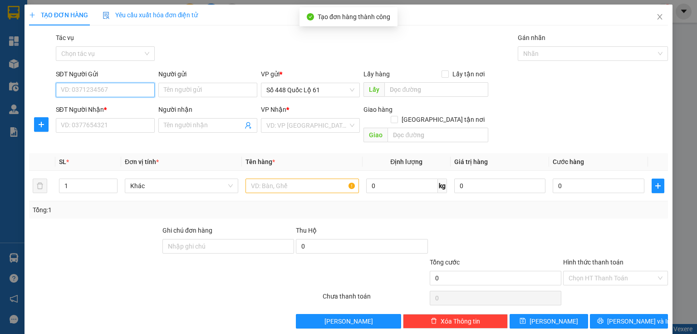
click at [78, 89] on input "SĐT Người Gửi" at bounding box center [105, 90] width 99 height 15
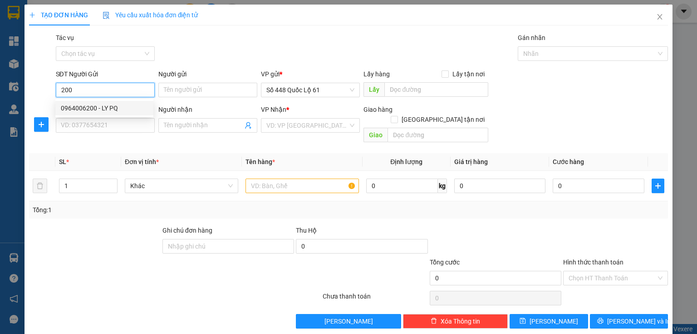
click at [70, 107] on div "0964006200 - LY PQ" at bounding box center [104, 108] width 87 height 10
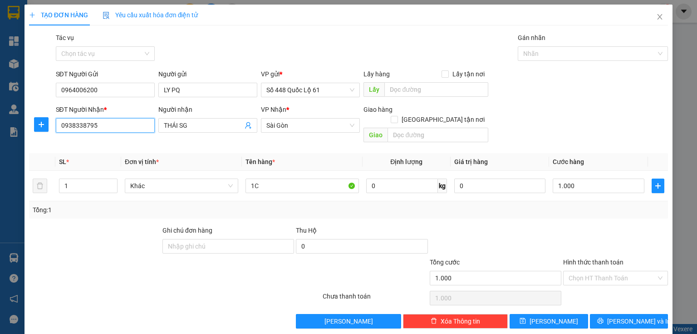
click at [103, 127] on input "0938338795" at bounding box center [105, 125] width 99 height 15
click at [113, 143] on div "0905973837 - LY GỬI CÚC" at bounding box center [104, 143] width 87 height 10
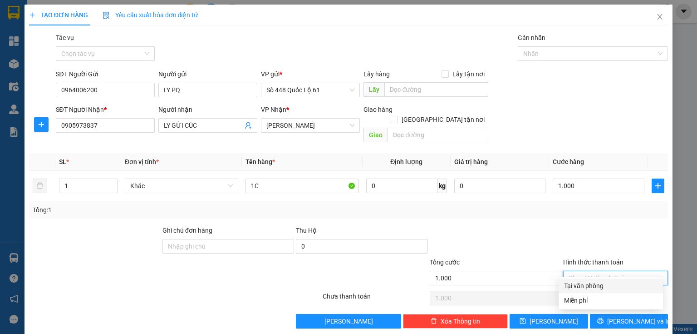
drag, startPoint x: 592, startPoint y: 265, endPoint x: 577, endPoint y: 289, distance: 28.1
click at [591, 271] on input "Hình thức thanh toán" at bounding box center [613, 278] width 88 height 14
click at [576, 290] on div "Tại văn phòng" at bounding box center [611, 286] width 94 height 10
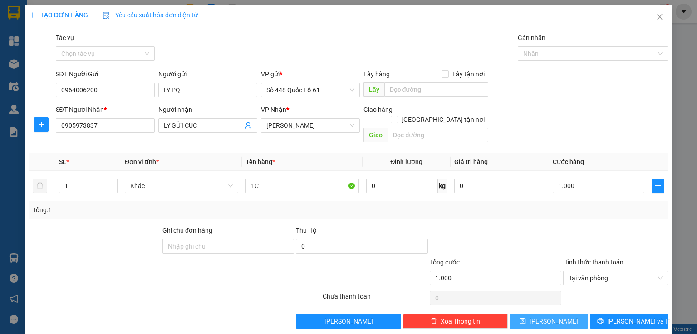
click at [526, 318] on icon "save" at bounding box center [523, 321] width 6 height 6
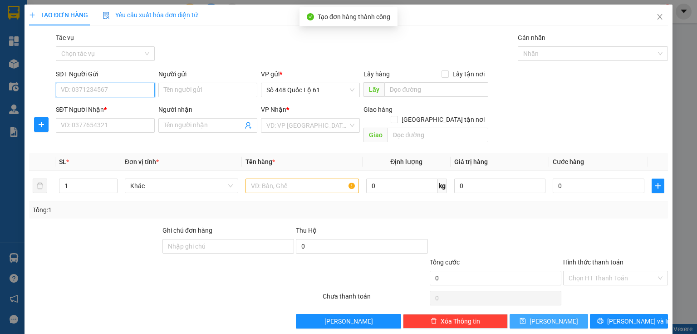
click at [113, 93] on input "SĐT Người Gửi" at bounding box center [105, 90] width 99 height 15
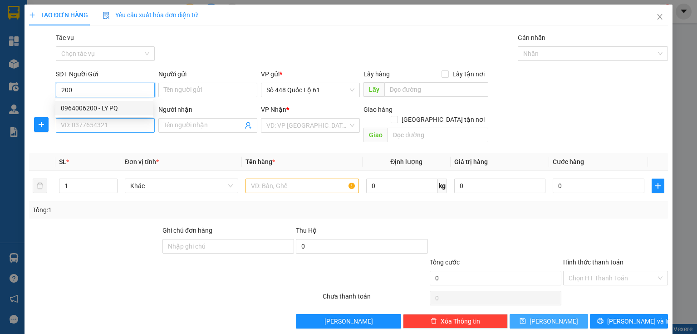
drag, startPoint x: 91, startPoint y: 108, endPoint x: 102, endPoint y: 123, distance: 18.6
click at [91, 108] on div "0964006200 - LY PQ" at bounding box center [104, 108] width 87 height 10
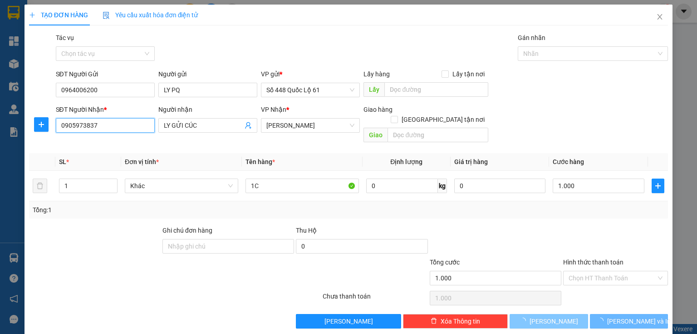
click at [107, 124] on input "0905973837" at bounding box center [105, 125] width 99 height 15
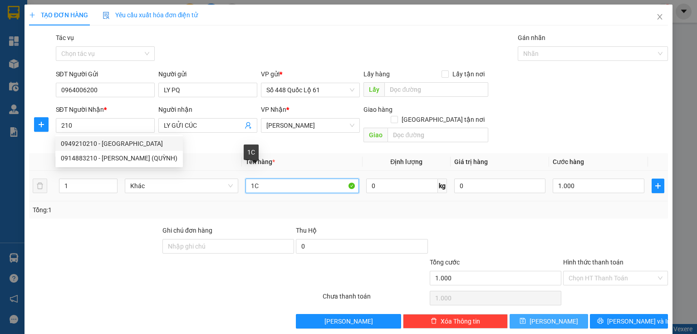
click at [251, 178] on input "1C" at bounding box center [302, 185] width 113 height 15
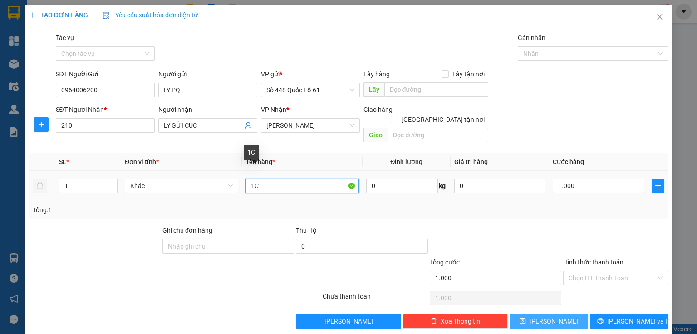
click at [252, 178] on input "1C" at bounding box center [302, 185] width 113 height 15
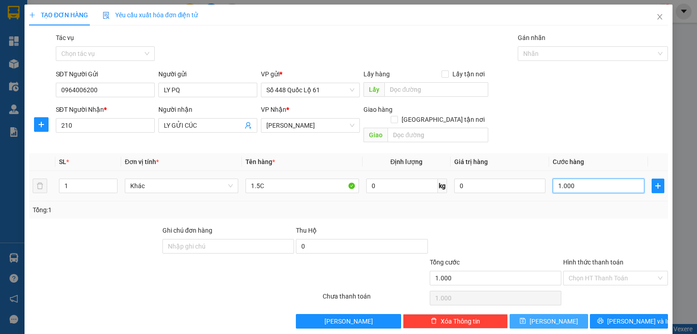
click at [565, 178] on input "1.000" at bounding box center [599, 185] width 92 height 15
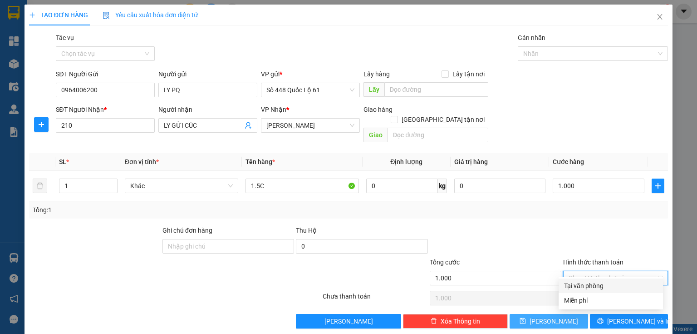
click at [590, 271] on input "Hình thức thanh toán" at bounding box center [613, 278] width 88 height 14
click at [582, 286] on div "Tại văn phòng" at bounding box center [611, 286] width 94 height 10
click at [551, 316] on span "[PERSON_NAME]" at bounding box center [554, 321] width 49 height 10
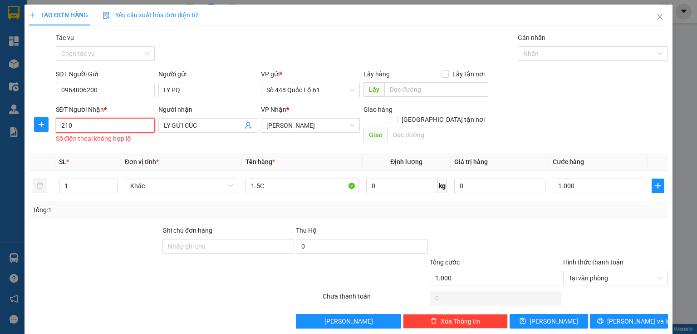
click at [104, 122] on input "210" at bounding box center [105, 125] width 99 height 15
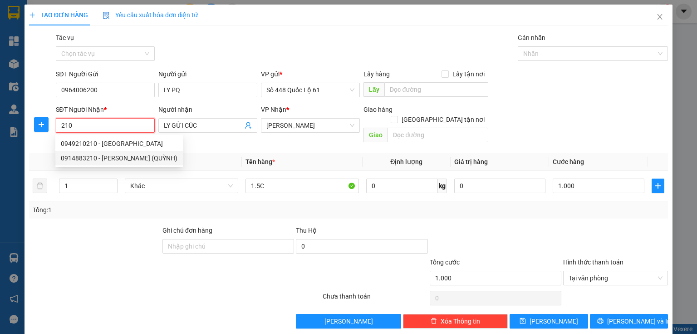
click at [91, 153] on div "0914883210 - [PERSON_NAME] (QUỲNH)" at bounding box center [119, 158] width 117 height 10
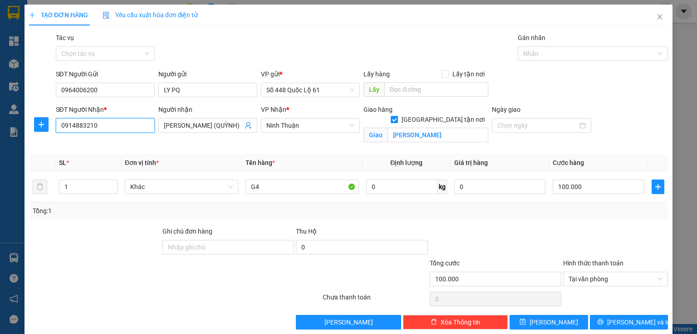
scroll to position [12, 0]
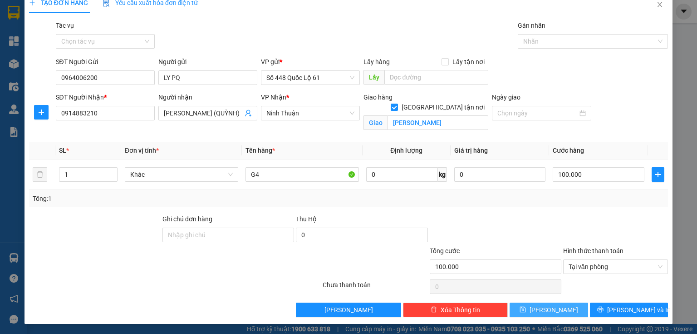
click at [561, 310] on button "[PERSON_NAME]" at bounding box center [549, 309] width 79 height 15
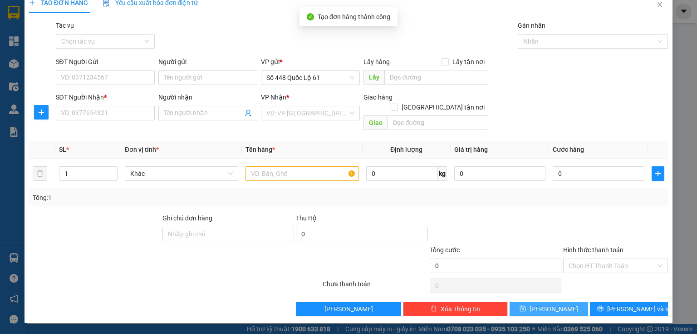
scroll to position [1, 0]
